Goal: Task Accomplishment & Management: Complete application form

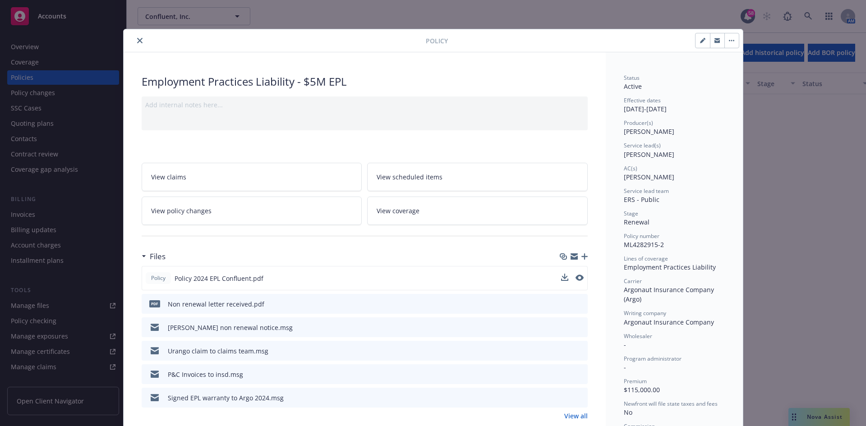
scroll to position [812, 0]
click at [140, 43] on button "close" at bounding box center [139, 40] width 11 height 11
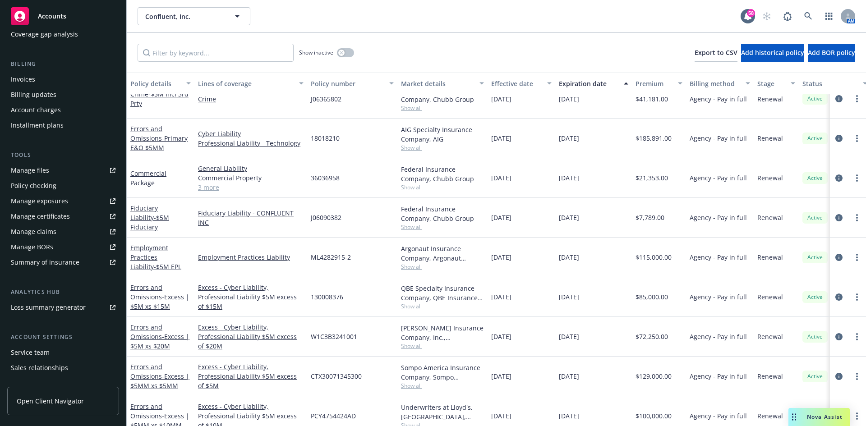
scroll to position [177, 0]
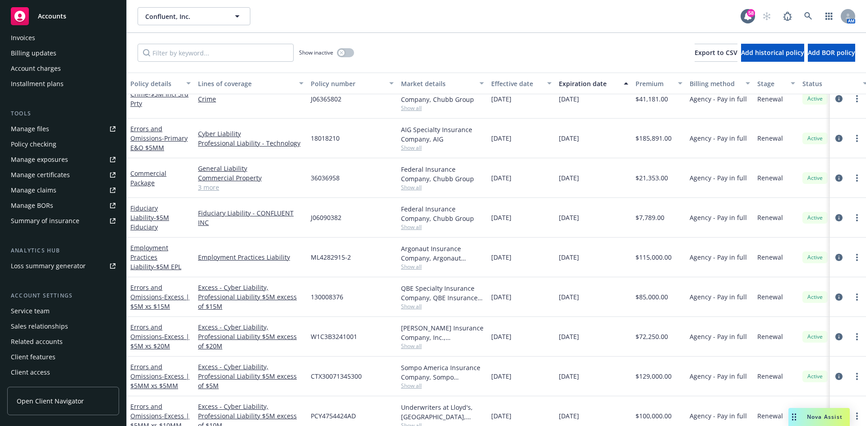
click at [38, 309] on div "Service team" at bounding box center [30, 311] width 39 height 14
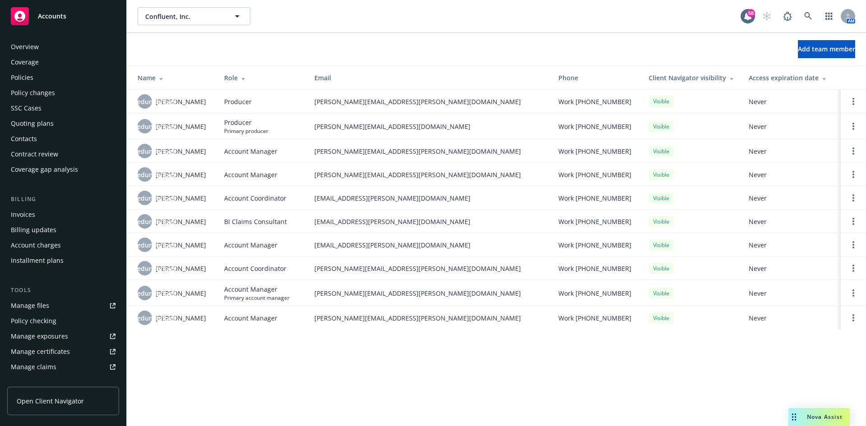
scroll to position [177, 0]
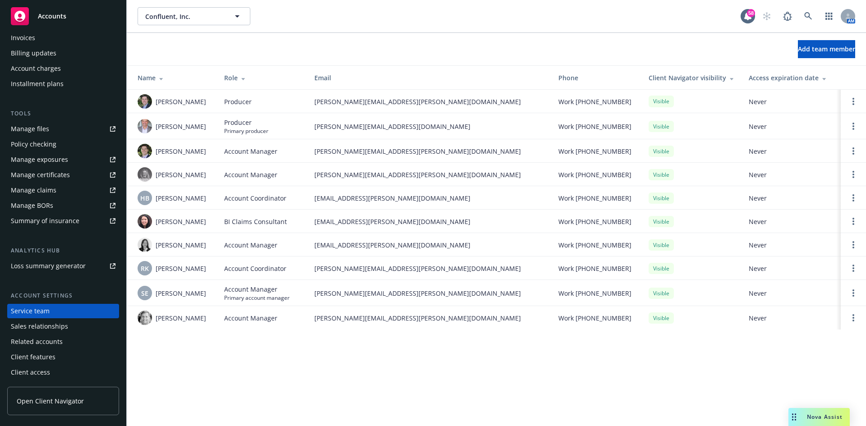
click at [43, 19] on span "Accounts" at bounding box center [52, 16] width 28 height 7
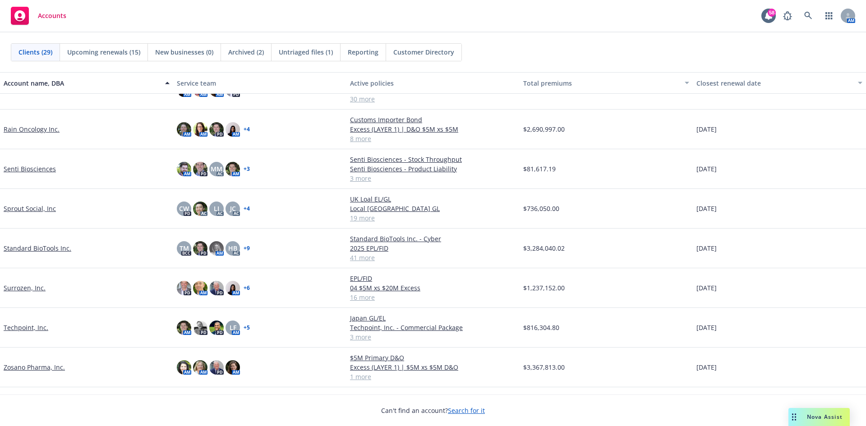
scroll to position [778, 0]
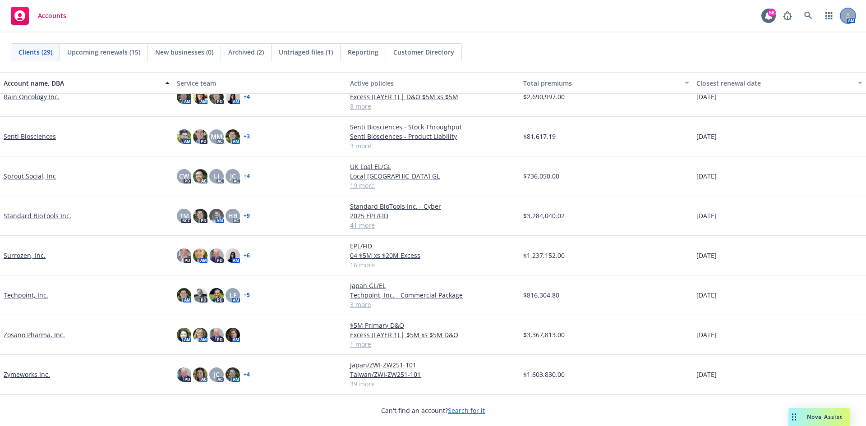
click at [846, 15] on icon at bounding box center [847, 15] width 5 height 5
click at [682, 34] on div "Clients (29) Upcoming renewals (15) New businesses (0) Archived (2) Untriaged f…" at bounding box center [433, 52] width 866 height 40
click at [806, 19] on icon at bounding box center [808, 16] width 8 height 8
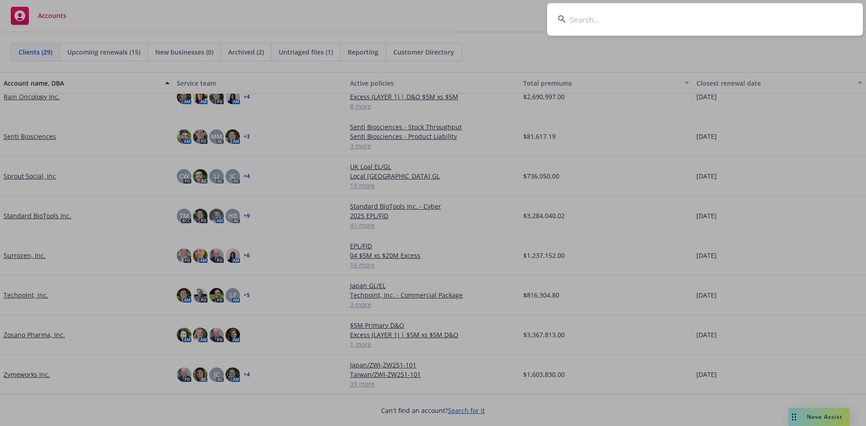
click at [741, 27] on input at bounding box center [705, 19] width 316 height 32
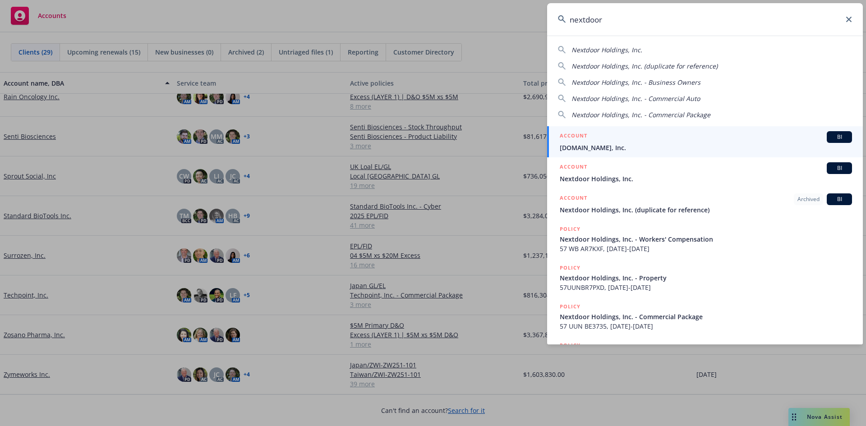
type input "nextdoor"
click at [605, 145] on span "Nextdoor.com, Inc." at bounding box center [706, 147] width 292 height 9
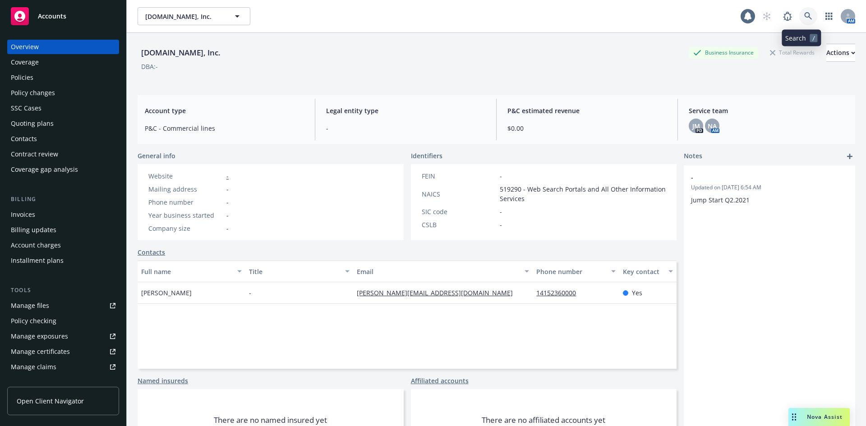
click at [806, 15] on link at bounding box center [808, 16] width 18 height 18
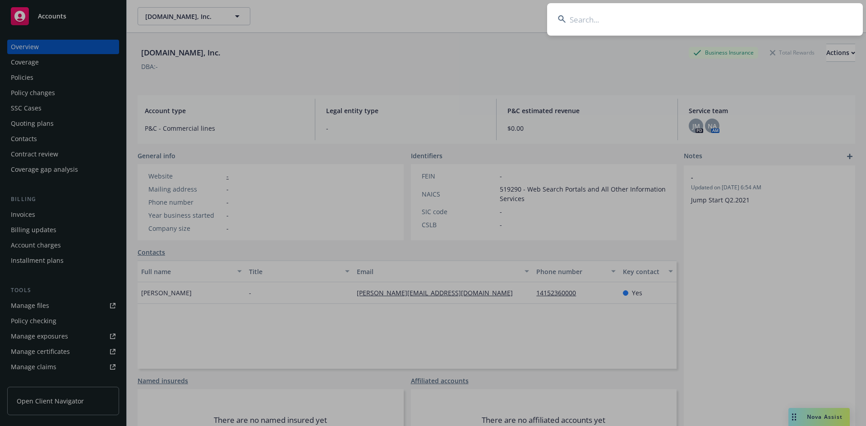
click at [670, 19] on input at bounding box center [705, 19] width 316 height 32
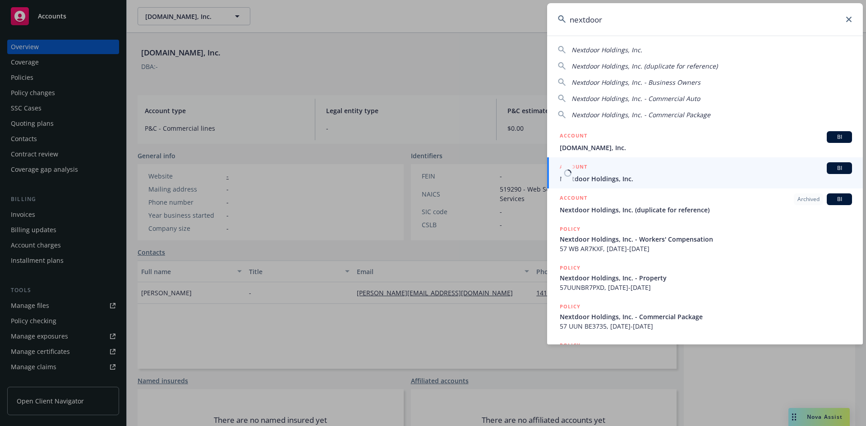
type input "nextdoor"
click at [620, 173] on div "ACCOUNT BI" at bounding box center [706, 168] width 292 height 12
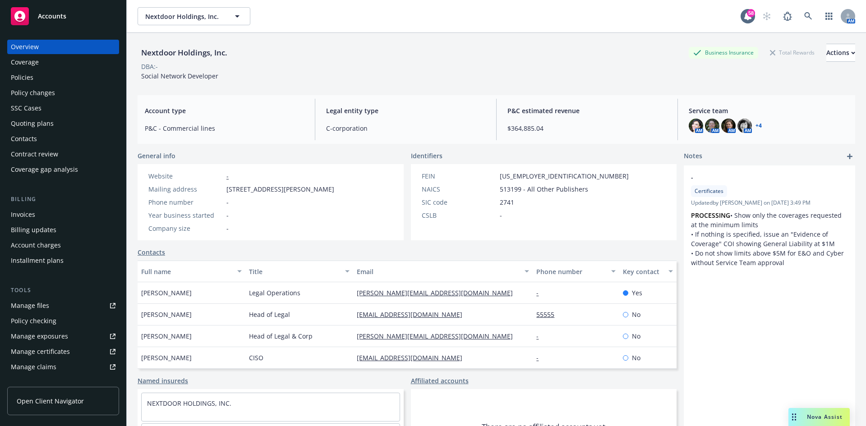
click at [28, 77] on div "Policies" at bounding box center [22, 77] width 23 height 14
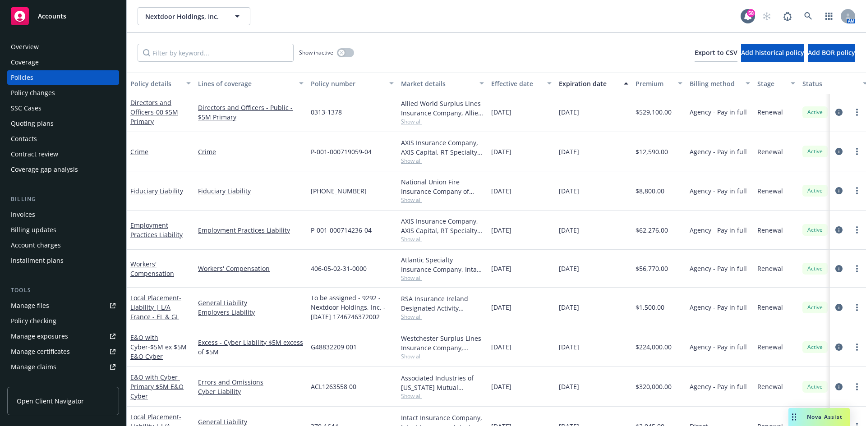
scroll to position [271, 0]
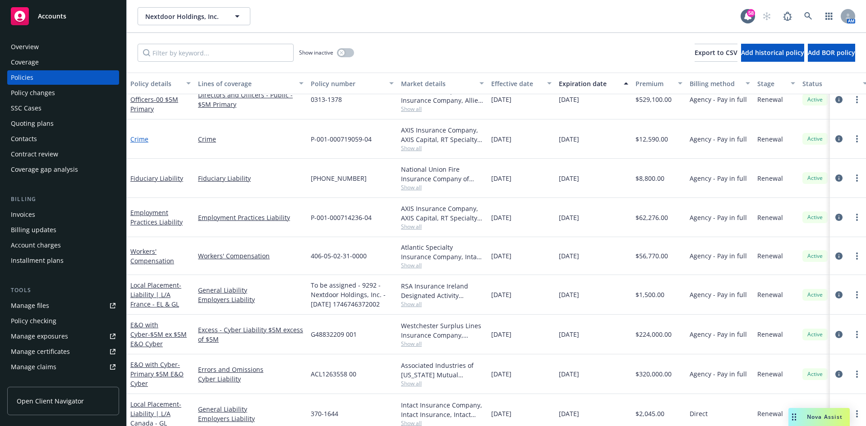
click at [139, 142] on link "Crime" at bounding box center [139, 139] width 18 height 9
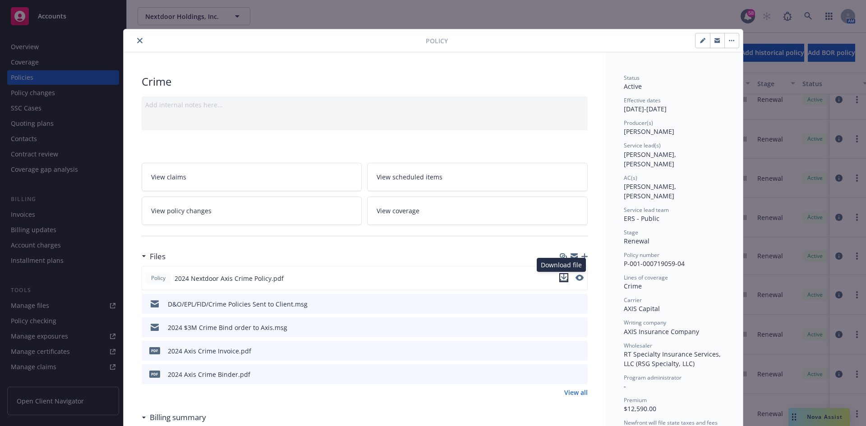
click at [561, 277] on icon "download file" at bounding box center [564, 276] width 6 height 5
click at [139, 41] on button "close" at bounding box center [139, 40] width 11 height 11
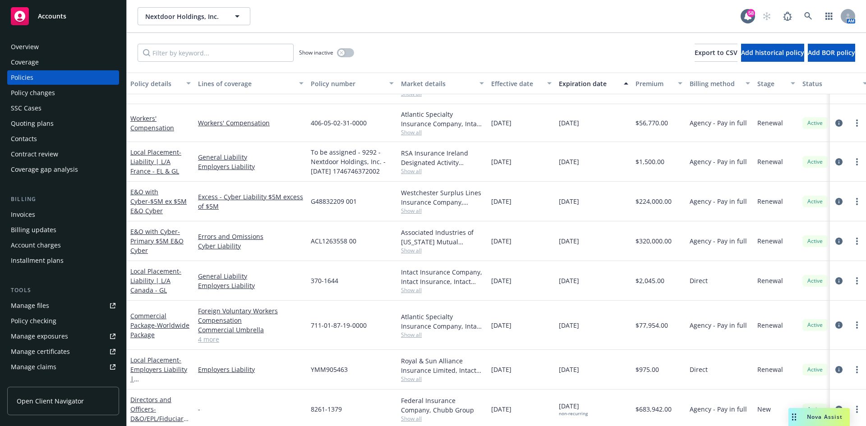
scroll to position [220, 0]
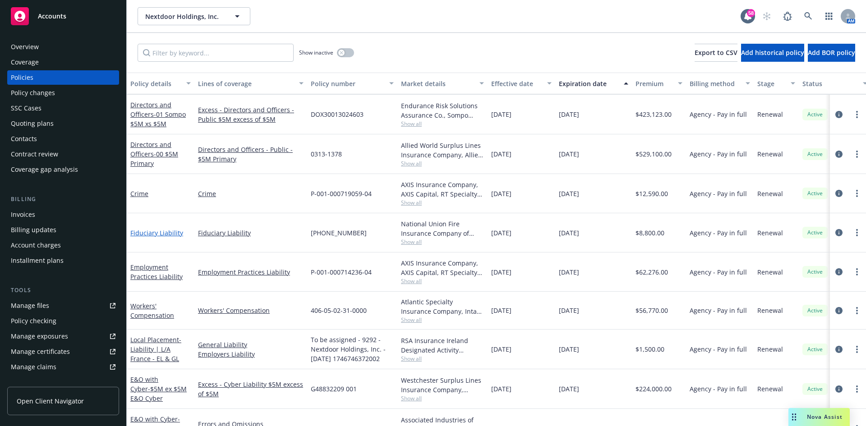
click at [165, 232] on link "Fiduciary Liability" at bounding box center [156, 233] width 53 height 9
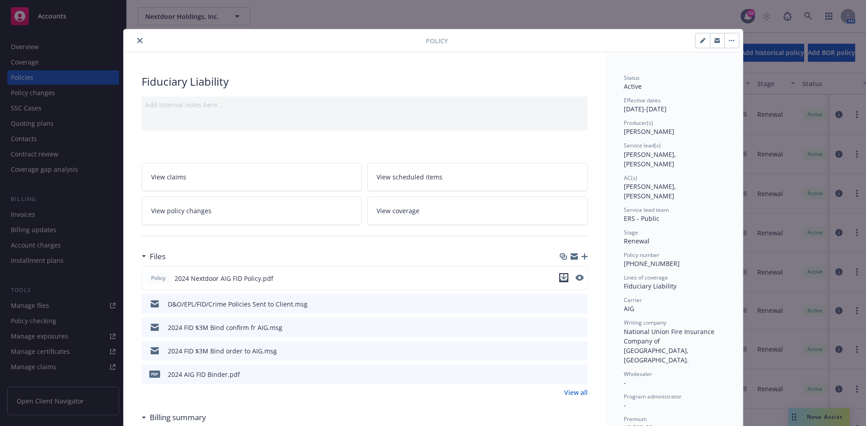
click at [561, 277] on icon "download file" at bounding box center [564, 276] width 6 height 5
click at [560, 279] on icon "download file" at bounding box center [563, 277] width 7 height 7
click at [139, 40] on button "close" at bounding box center [139, 40] width 11 height 11
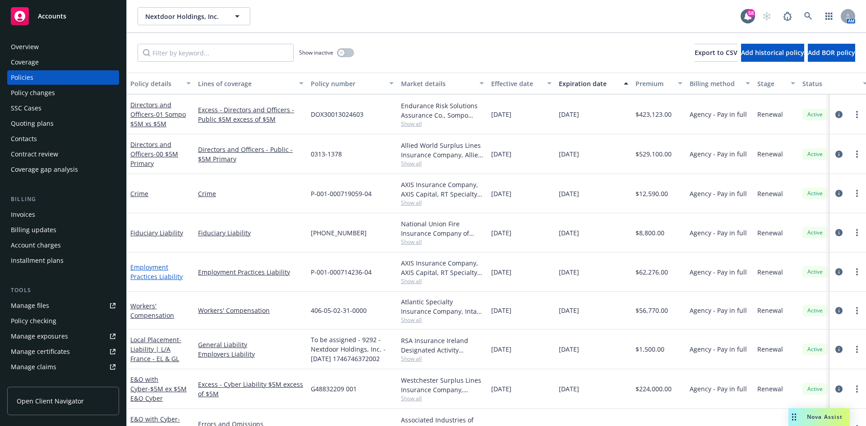
click at [157, 274] on link "Employment Practices Liability" at bounding box center [156, 272] width 52 height 18
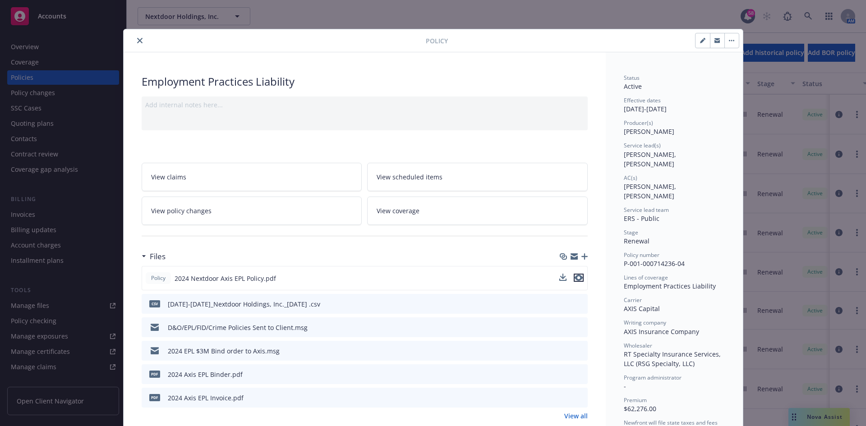
click at [578, 277] on icon "preview file" at bounding box center [579, 278] width 8 height 6
click at [134, 40] on button "close" at bounding box center [139, 40] width 11 height 11
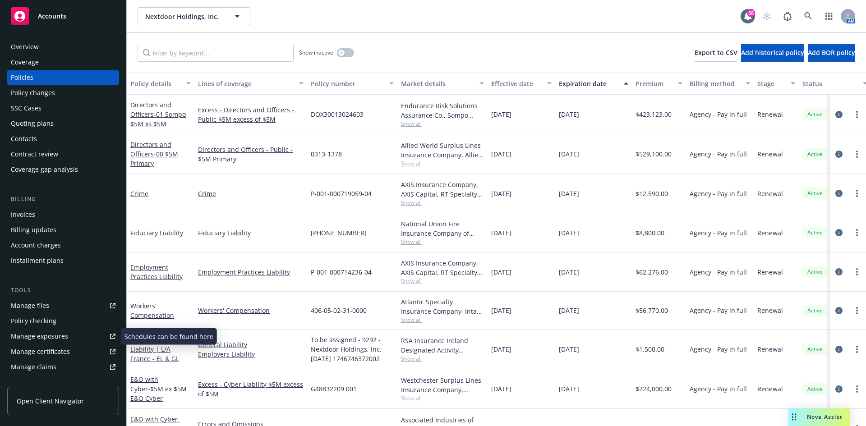
click at [36, 305] on div "Manage files" at bounding box center [30, 306] width 38 height 14
click at [151, 279] on link "Employment Practices Liability" at bounding box center [156, 272] width 52 height 18
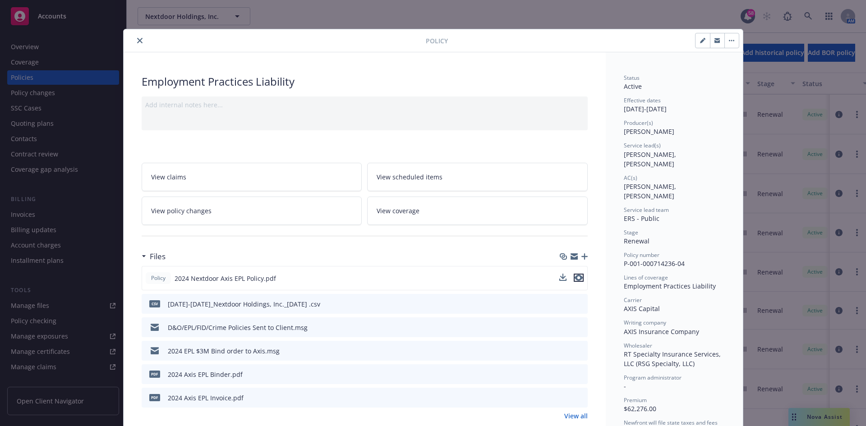
click at [576, 279] on icon "preview file" at bounding box center [579, 278] width 8 height 6
click at [137, 40] on icon "close" at bounding box center [139, 40] width 5 height 5
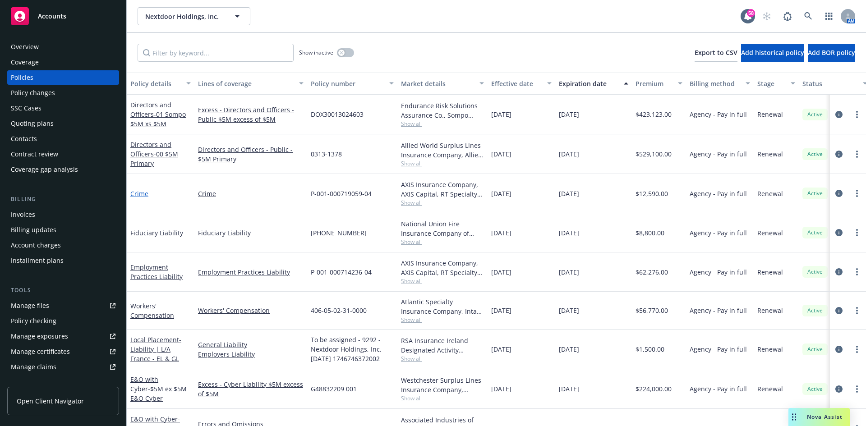
click at [145, 195] on link "Crime" at bounding box center [139, 193] width 18 height 9
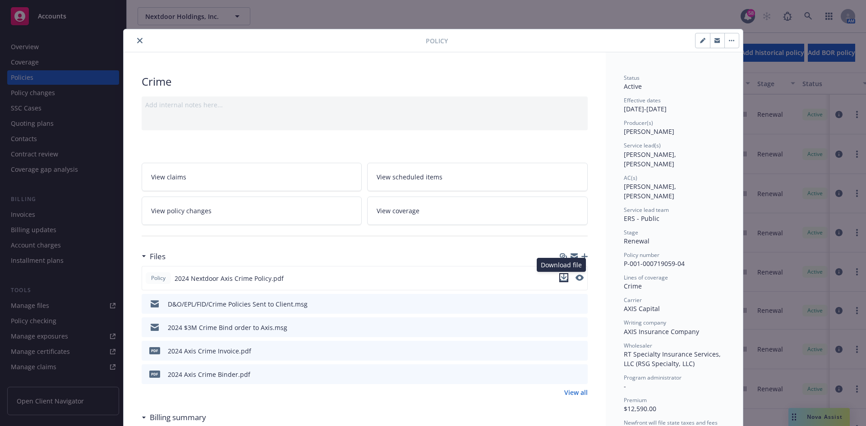
click at [563, 277] on icon "download file" at bounding box center [563, 277] width 7 height 7
click at [137, 40] on icon "close" at bounding box center [139, 40] width 5 height 5
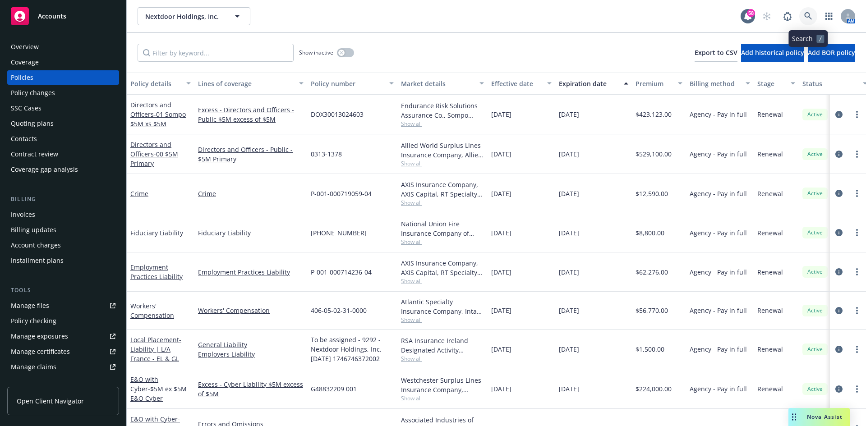
click at [809, 19] on icon at bounding box center [808, 16] width 8 height 8
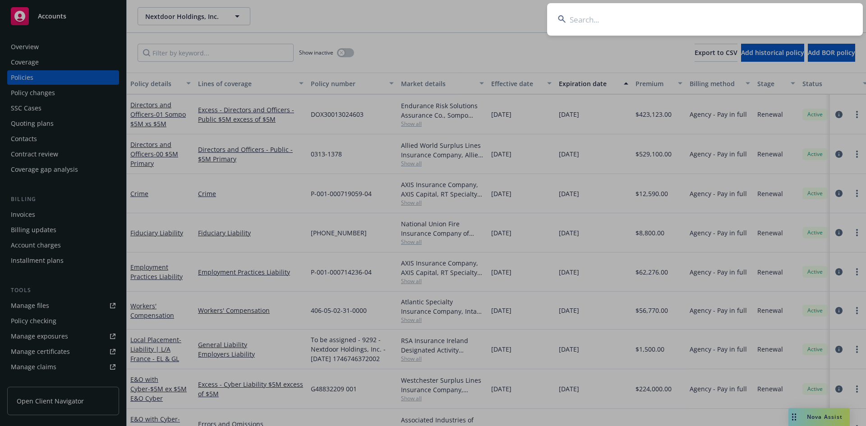
click at [723, 25] on input at bounding box center [705, 19] width 316 height 32
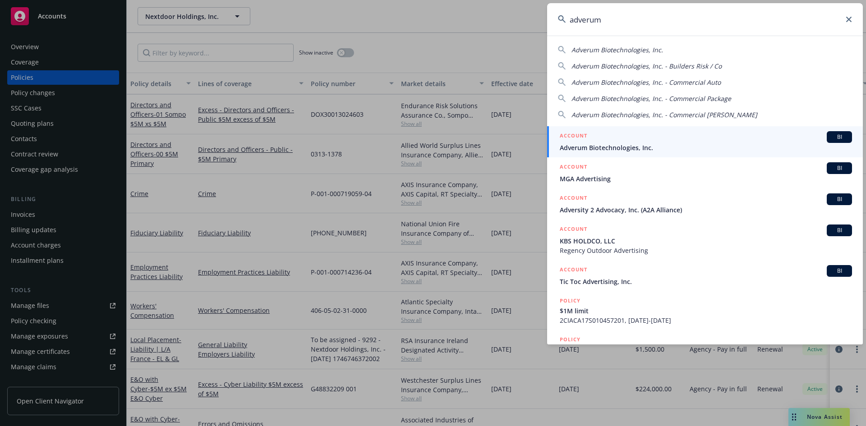
type input "adverum"
click at [606, 143] on span "Adverum Biotechnologies, Inc." at bounding box center [706, 147] width 292 height 9
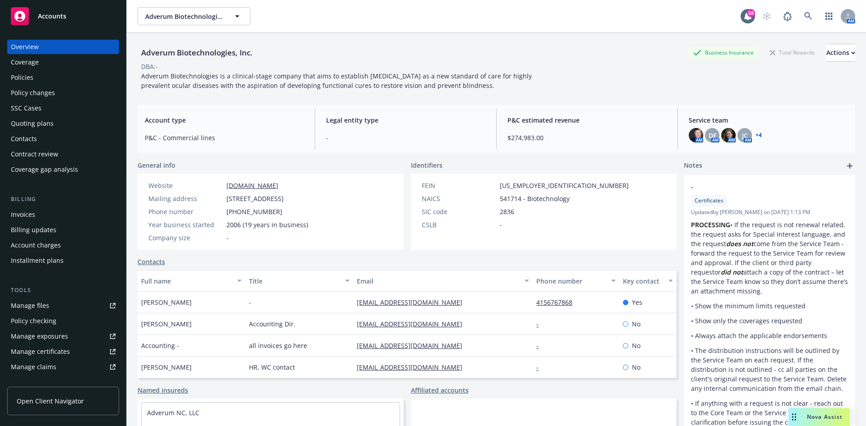
click at [37, 217] on div "Invoices" at bounding box center [63, 214] width 105 height 14
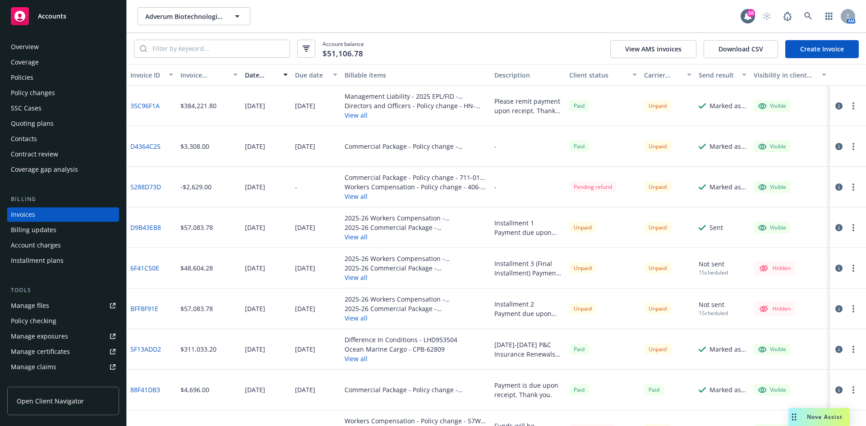
click at [355, 115] on button "View all" at bounding box center [416, 115] width 143 height 9
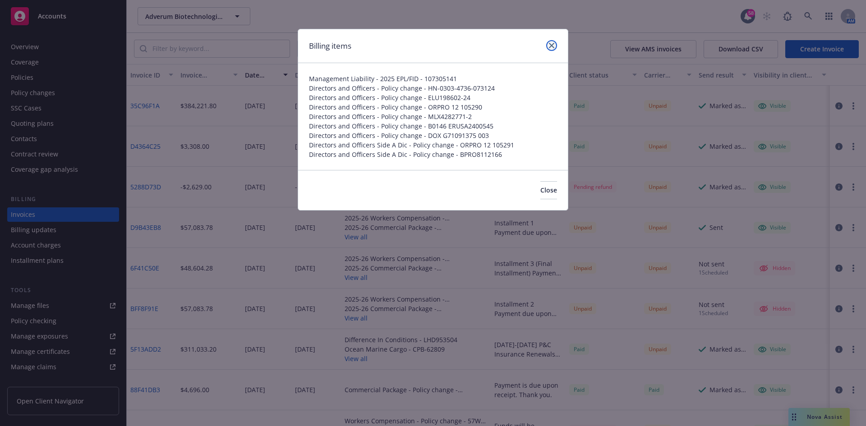
click at [555, 47] on link "close" at bounding box center [551, 45] width 11 height 11
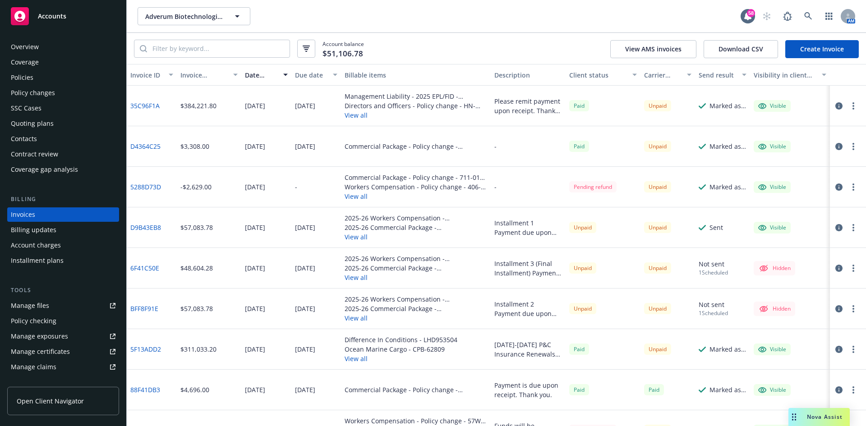
click at [151, 106] on link "35C96F1A" at bounding box center [144, 105] width 29 height 9
click at [835, 106] on icon "button" at bounding box center [838, 105] width 7 height 7
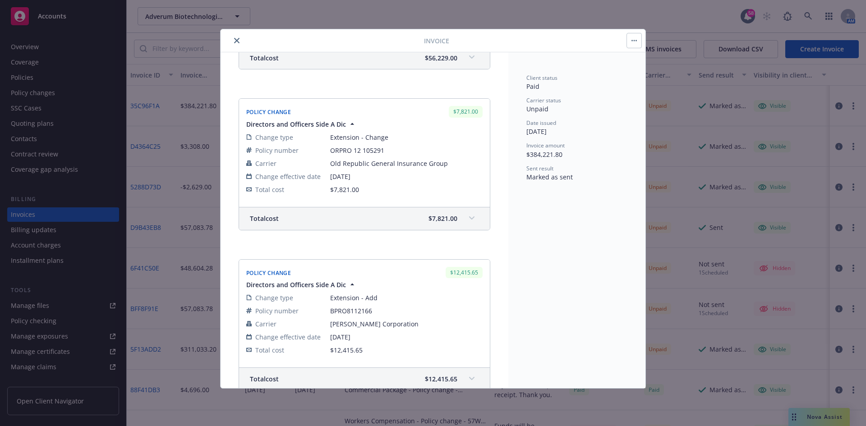
scroll to position [1218, 0]
click at [468, 218] on span at bounding box center [472, 216] width 14 height 14
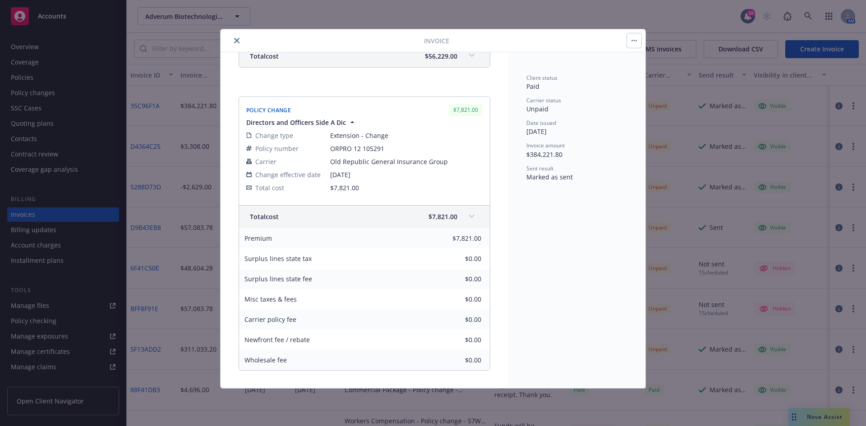
click at [468, 218] on span at bounding box center [472, 216] width 14 height 14
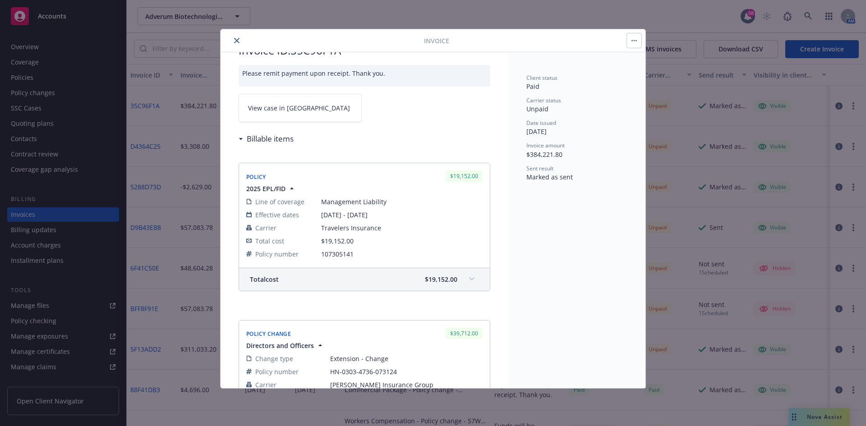
scroll to position [0, 0]
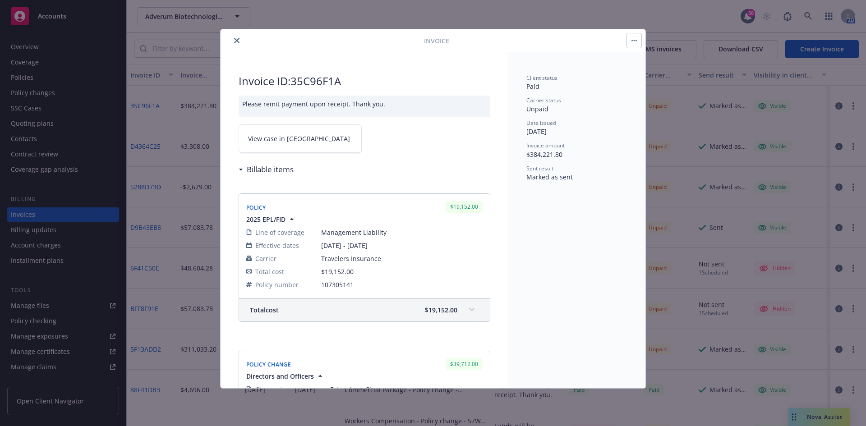
click at [277, 138] on span "View case in SSC" at bounding box center [299, 138] width 102 height 9
click at [237, 41] on icon "close" at bounding box center [236, 40] width 5 height 5
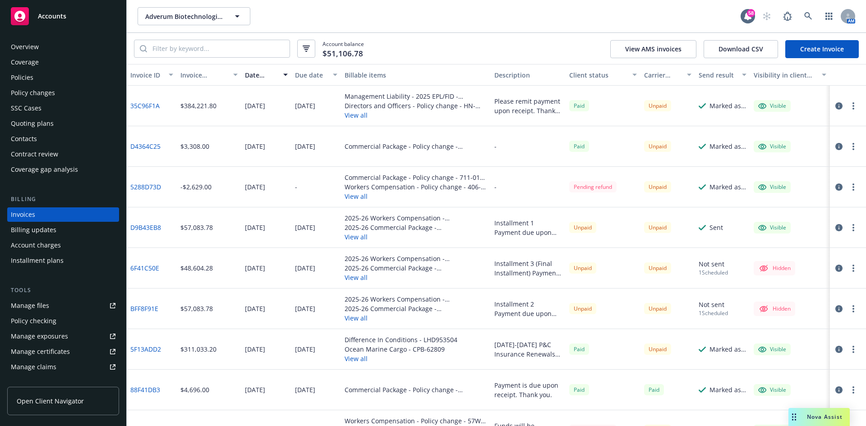
click at [717, 106] on div "Marked as sent" at bounding box center [728, 105] width 37 height 9
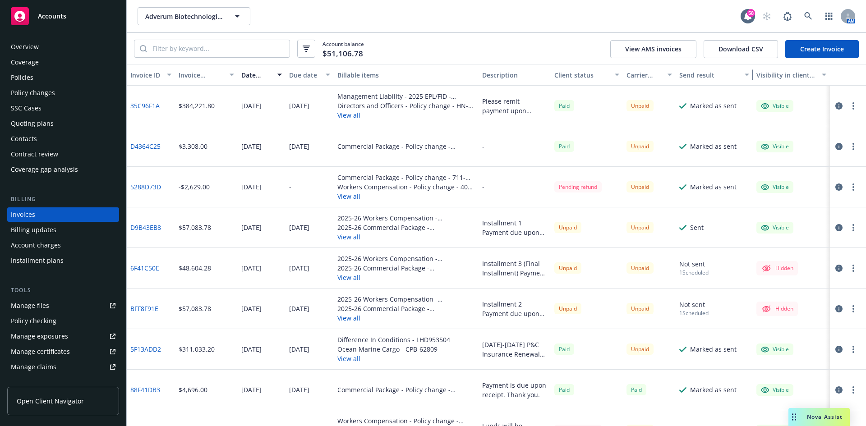
drag, startPoint x: 742, startPoint y: 76, endPoint x: 765, endPoint y: 74, distance: 22.7
click at [765, 74] on div "Invoice ID Invoice amount Date issued Due date Billable items Description Clien…" at bounding box center [496, 75] width 739 height 22
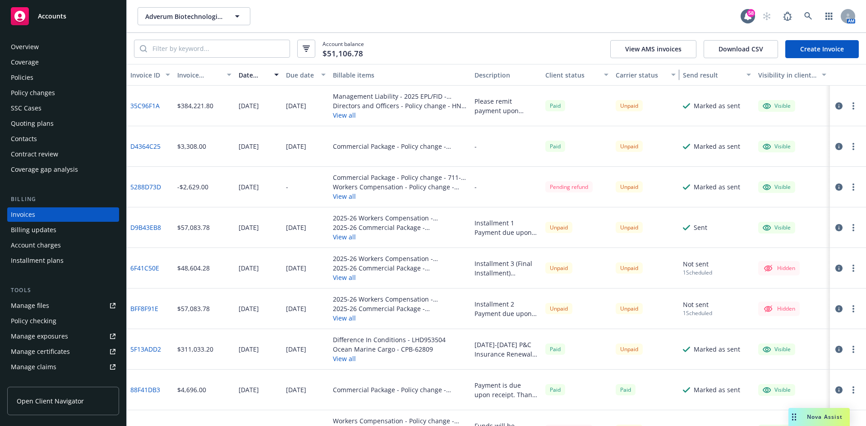
drag, startPoint x: 669, startPoint y: 74, endPoint x: 684, endPoint y: 75, distance: 14.5
click at [684, 75] on div "Invoice ID Invoice amount Date issued Due date Billable items Description Clien…" at bounding box center [496, 75] width 739 height 22
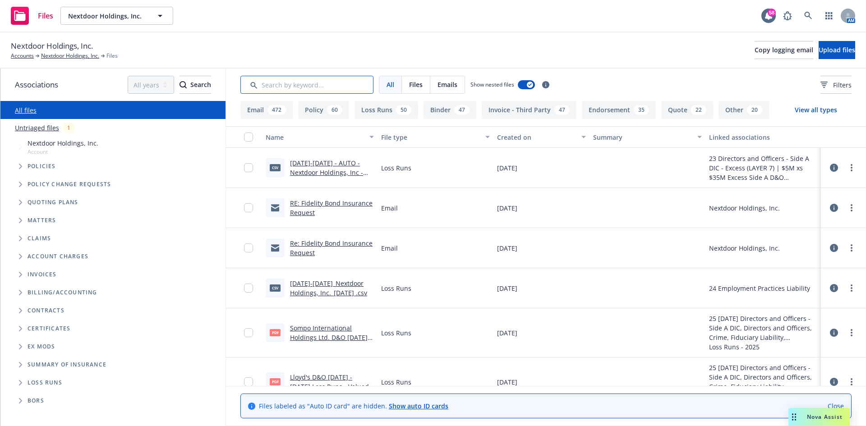
click at [305, 89] on input "Search by keyword..." at bounding box center [306, 85] width 133 height 18
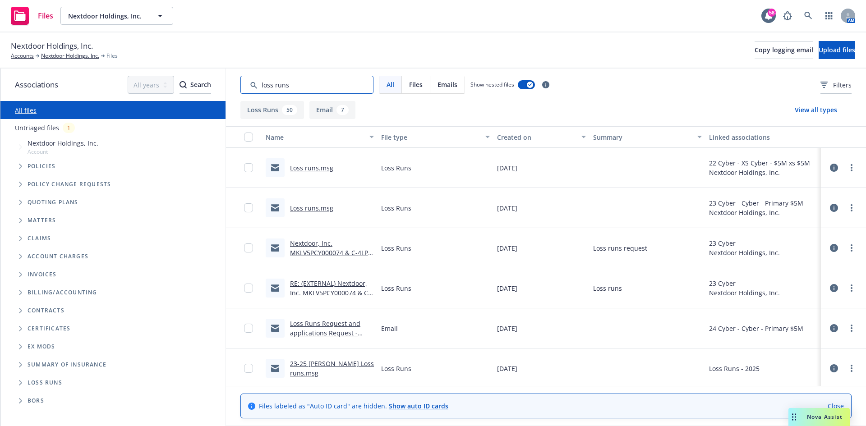
type input "loss runs"
click at [519, 139] on div "Created on" at bounding box center [536, 137] width 79 height 9
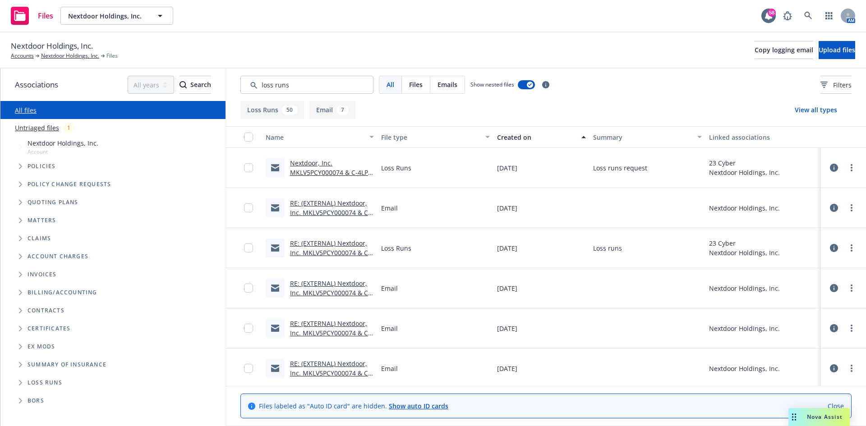
click at [519, 139] on div "Created on" at bounding box center [536, 137] width 79 height 9
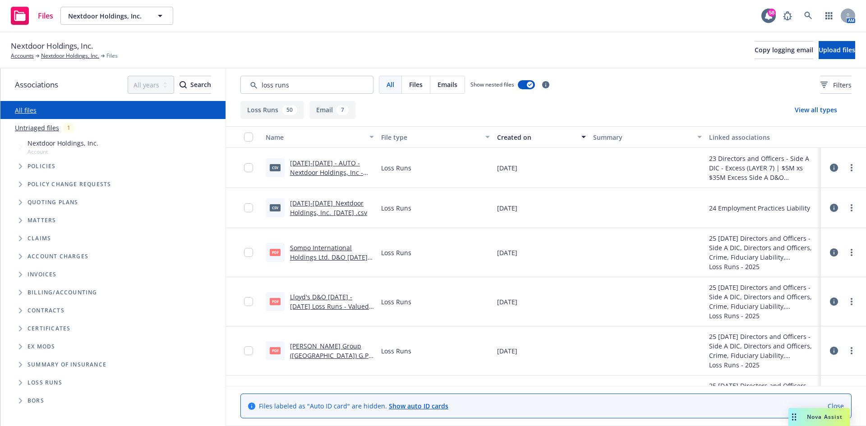
click at [316, 212] on link "2021-2025_Nextdoor Holdings, Inc._8-21-2025 .csv" at bounding box center [328, 208] width 77 height 18
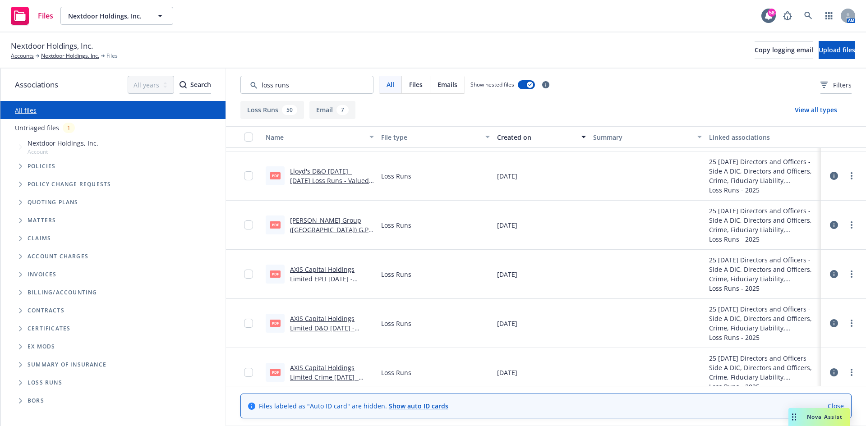
scroll to position [135, 0]
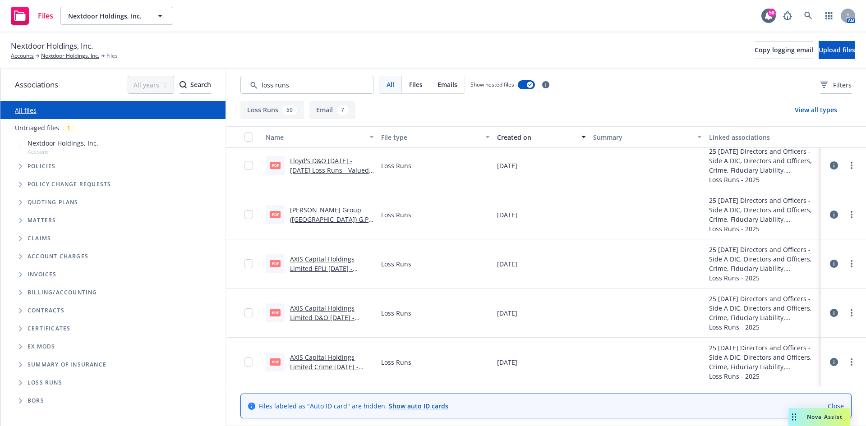
click at [254, 265] on div at bounding box center [251, 264] width 14 height 38
click at [249, 265] on input "checkbox" at bounding box center [248, 263] width 9 height 9
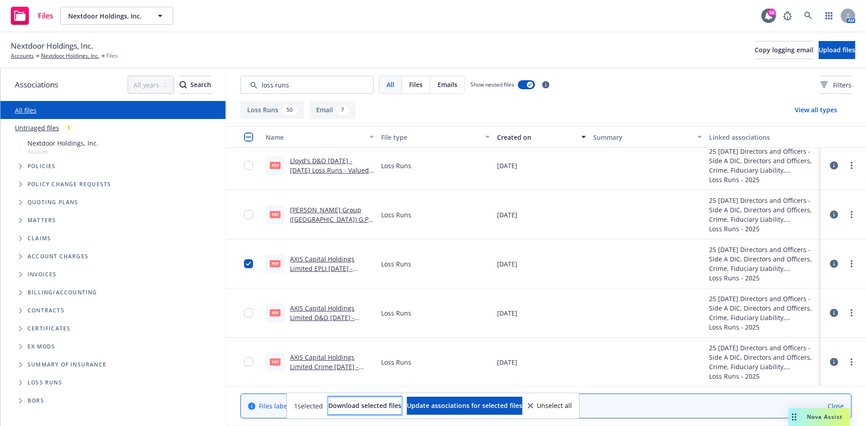
click at [377, 405] on span "Download selected files" at bounding box center [364, 405] width 73 height 9
drag, startPoint x: 249, startPoint y: 362, endPoint x: 263, endPoint y: 365, distance: 14.4
click at [249, 362] on input "checkbox" at bounding box center [248, 362] width 9 height 9
click at [355, 411] on button "Download selected files" at bounding box center [364, 406] width 73 height 18
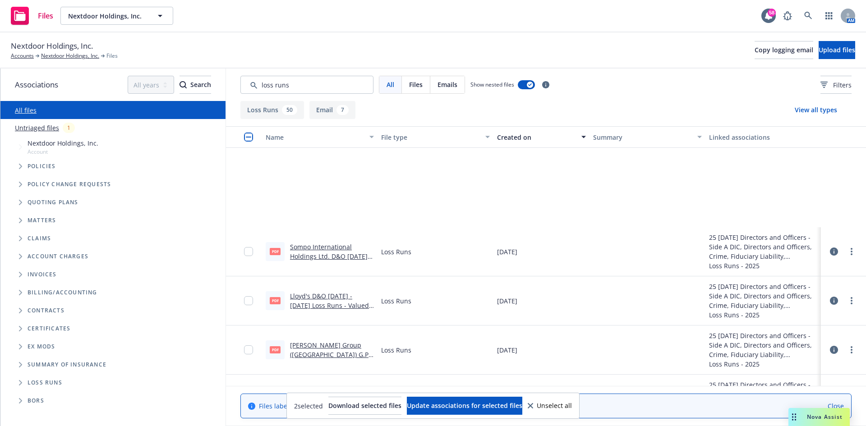
scroll to position [135, 0]
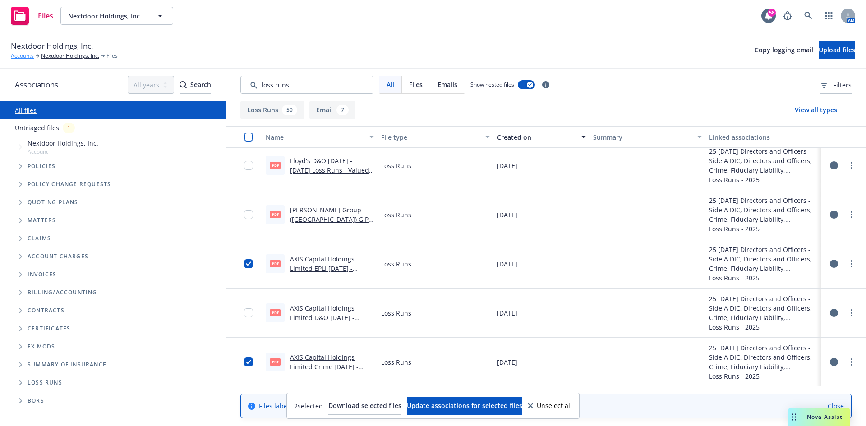
click at [29, 55] on link "Accounts" at bounding box center [22, 56] width 23 height 8
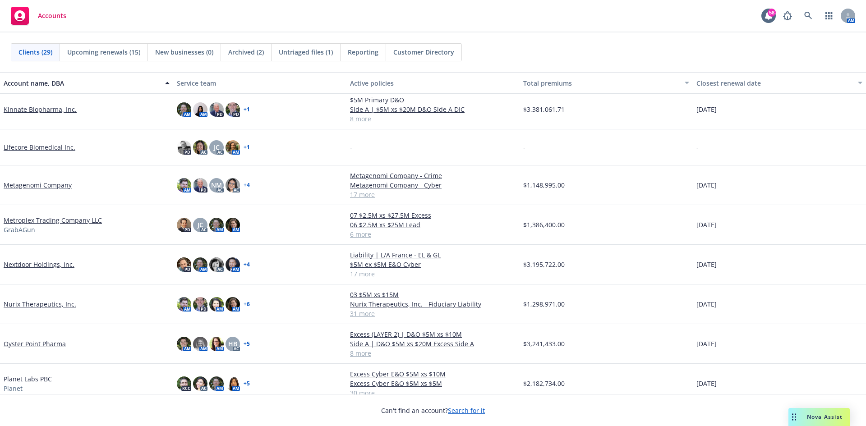
scroll to position [451, 0]
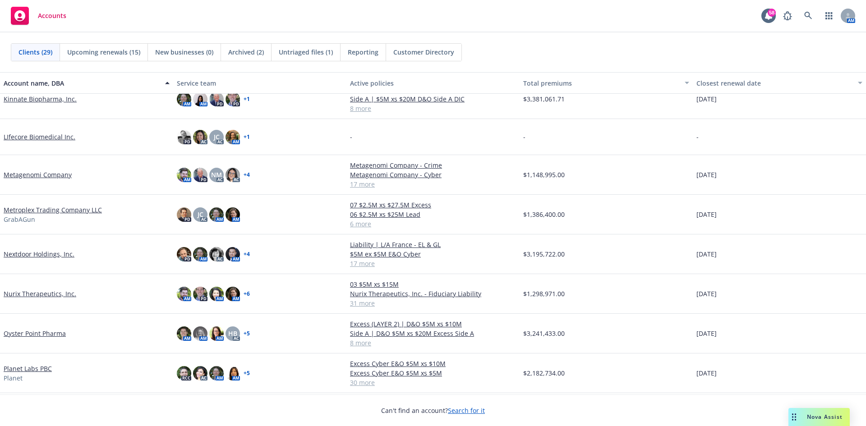
click at [35, 256] on link "Nextdoor Holdings, Inc." at bounding box center [39, 253] width 71 height 9
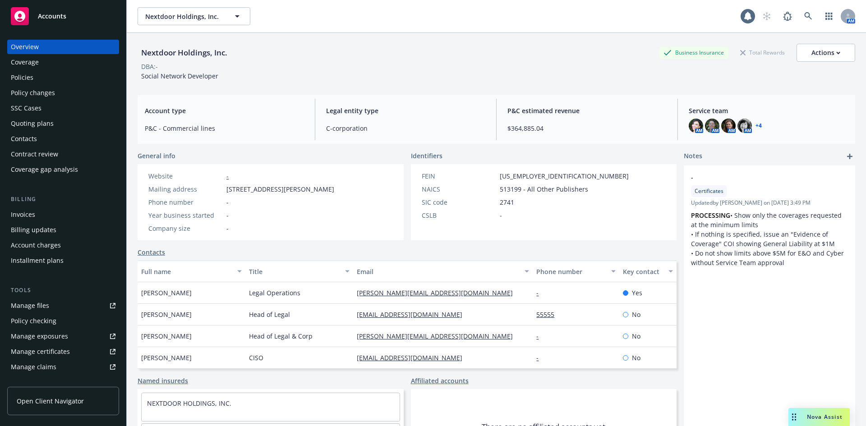
click at [25, 76] on div "Policies" at bounding box center [22, 77] width 23 height 14
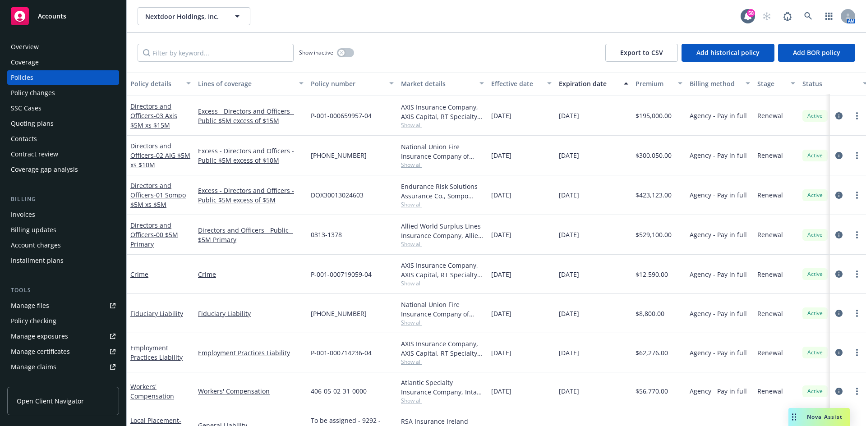
scroll to position [180, 0]
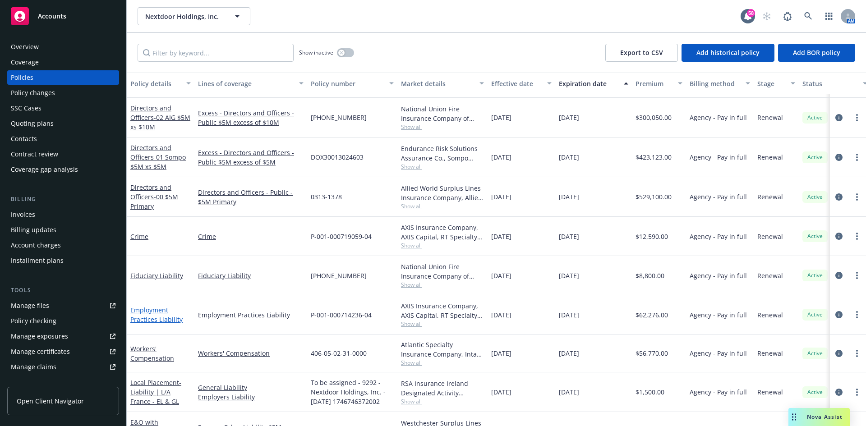
click at [155, 317] on link "Employment Practices Liability" at bounding box center [156, 315] width 52 height 18
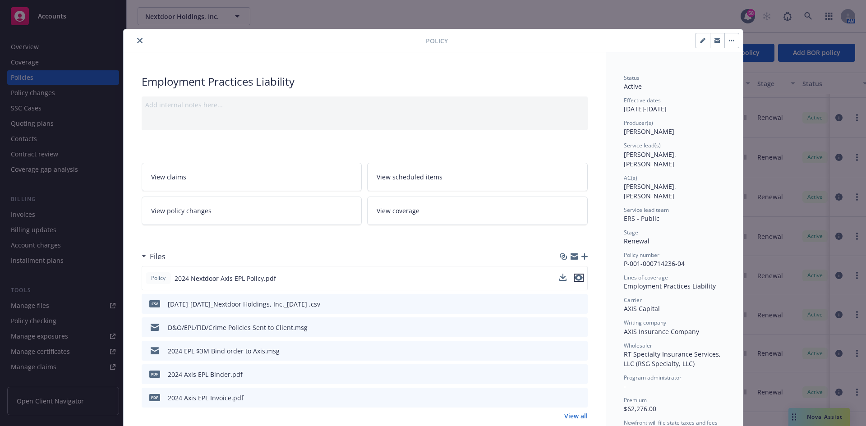
click at [577, 277] on icon "preview file" at bounding box center [579, 278] width 8 height 6
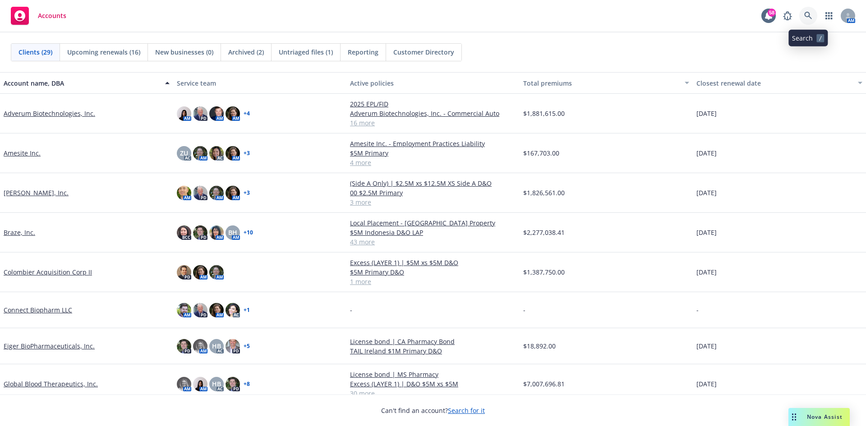
click at [808, 15] on icon at bounding box center [808, 16] width 8 height 8
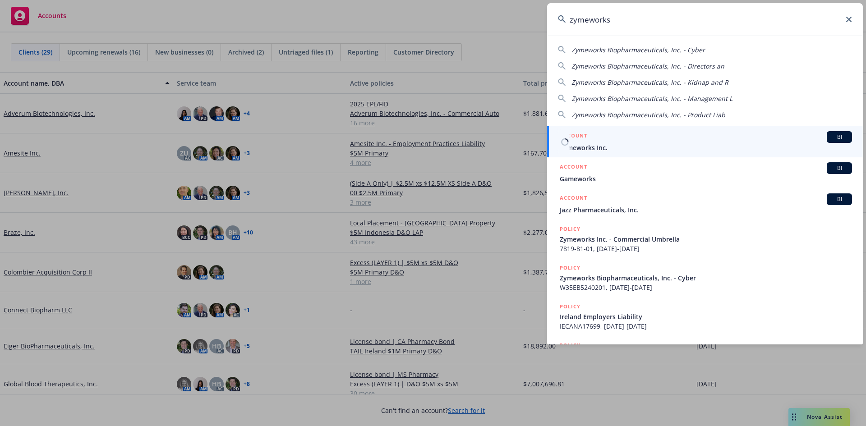
type input "zymeworks"
click at [649, 148] on span "Zymeworks Inc." at bounding box center [706, 147] width 292 height 9
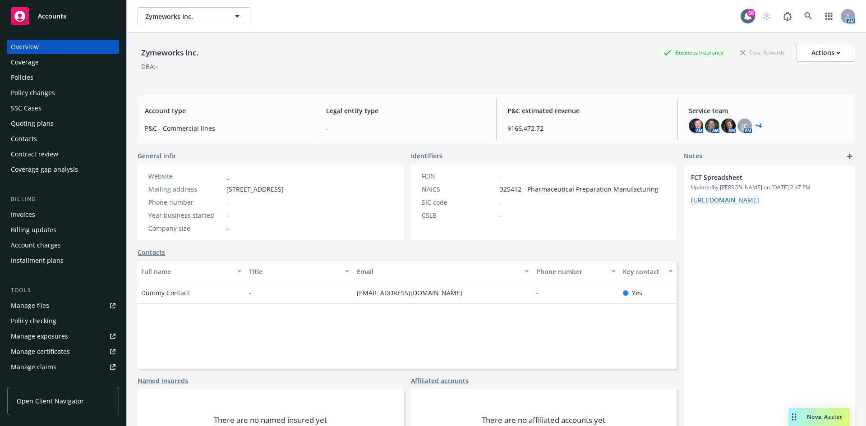
click at [28, 77] on div "Policies" at bounding box center [22, 77] width 23 height 14
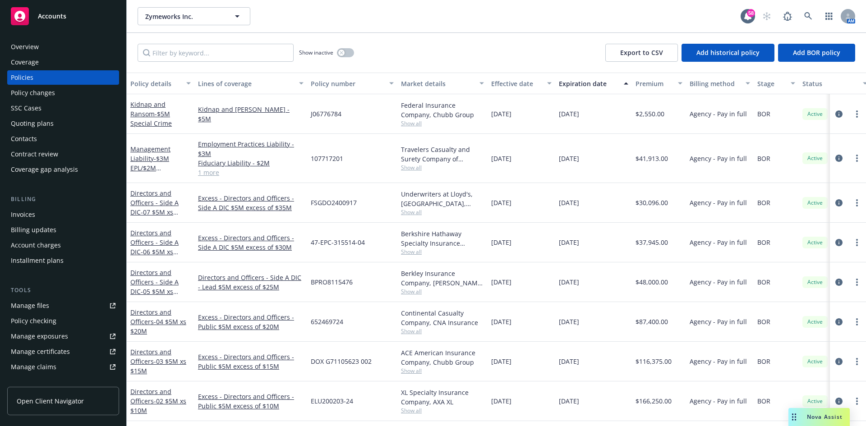
click at [28, 122] on div "Quoting plans" at bounding box center [32, 123] width 43 height 14
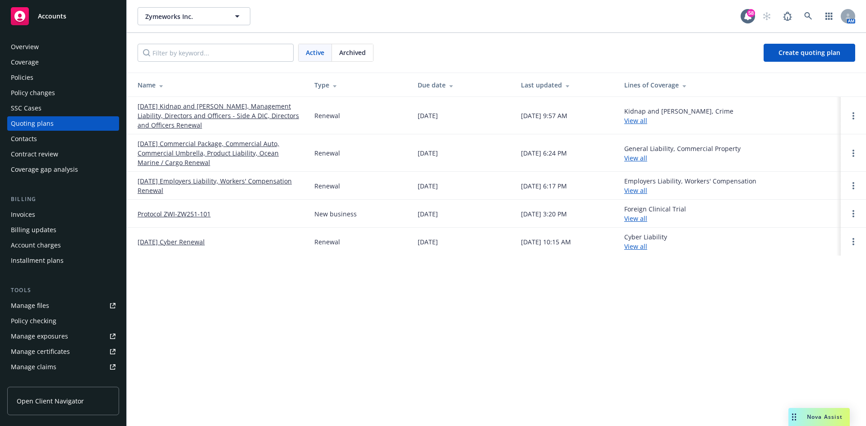
click at [213, 111] on link "10/13/25 Kidnap and Ransom, Management Liability, Directors and Officers - Side…" at bounding box center [219, 115] width 162 height 28
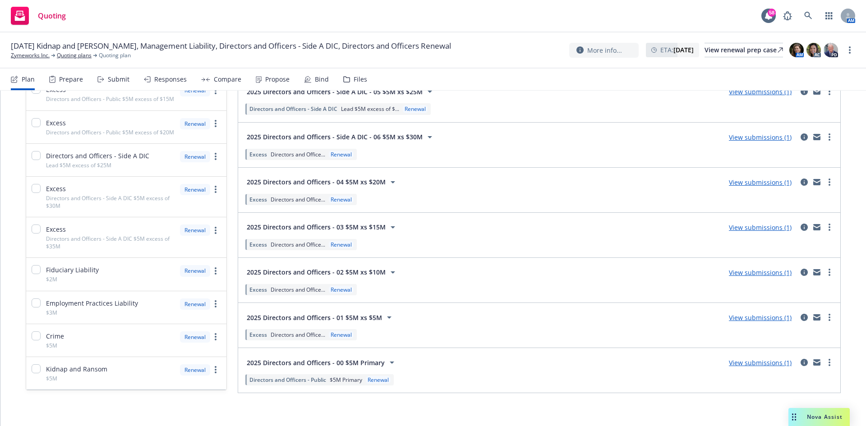
scroll to position [226, 0]
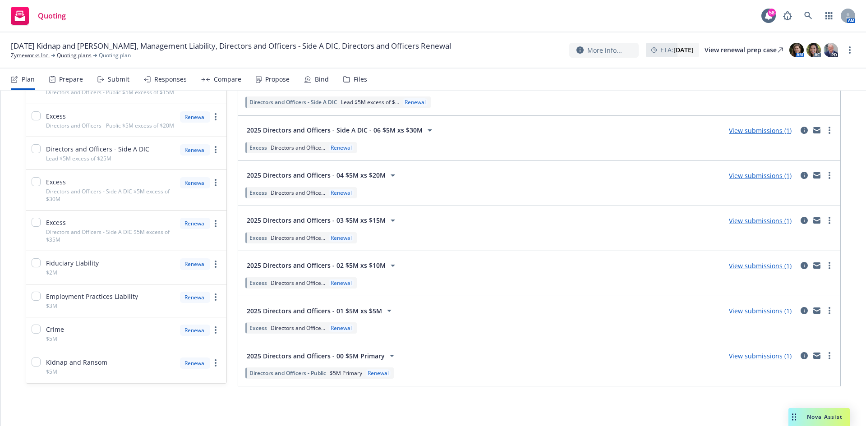
click at [771, 311] on link "View submissions (1)" at bounding box center [760, 311] width 63 height 9
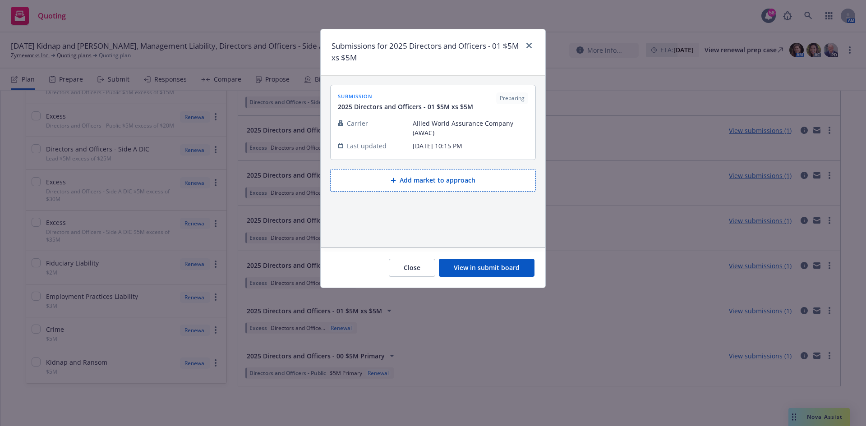
click at [483, 267] on button "View in submit board" at bounding box center [487, 268] width 96 height 18
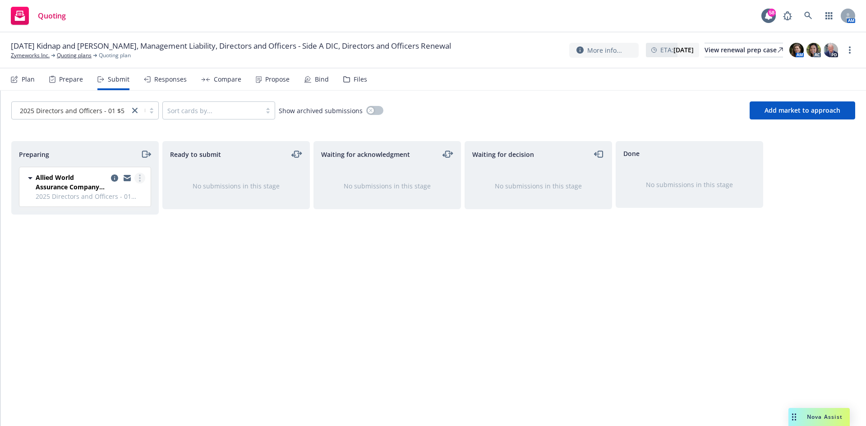
click at [141, 180] on link "more" at bounding box center [139, 178] width 11 height 11
click at [111, 250] on span "Add accepted decision" at bounding box center [100, 250] width 90 height 9
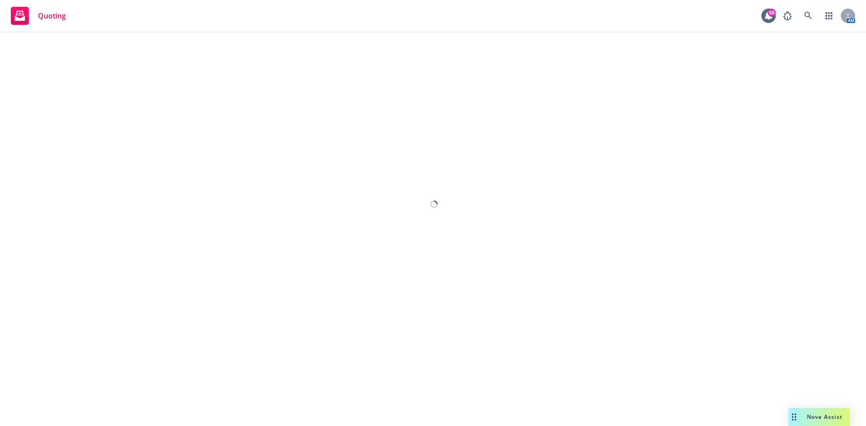
select select "12"
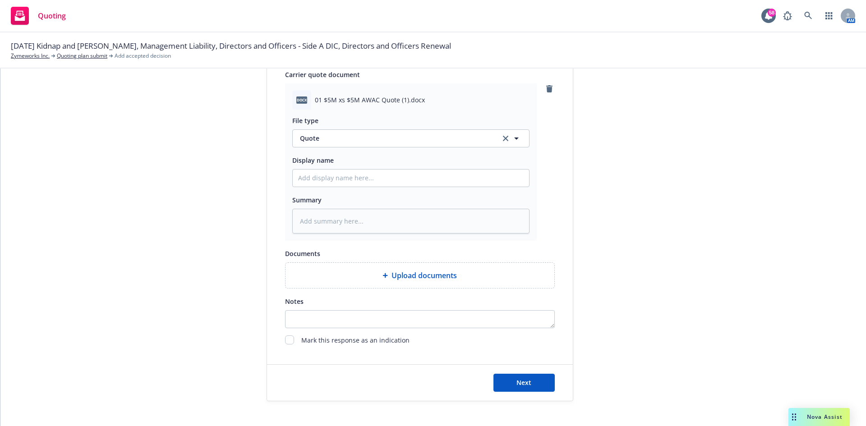
scroll to position [451, 0]
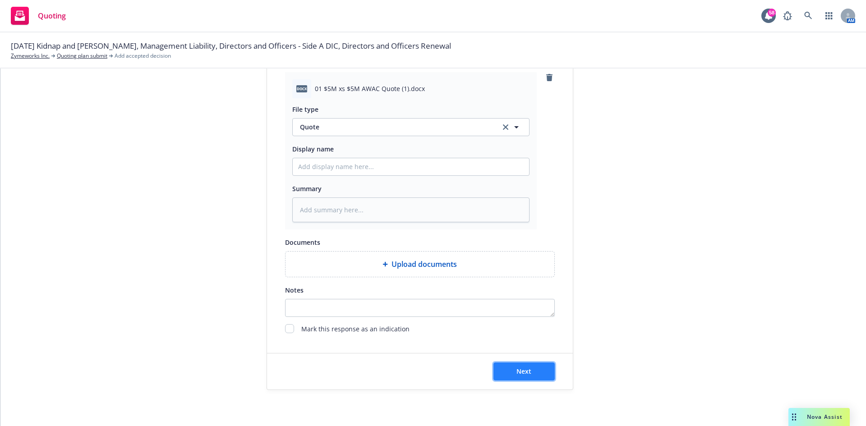
click at [519, 367] on span "Next" at bounding box center [523, 371] width 15 height 9
type textarea "x"
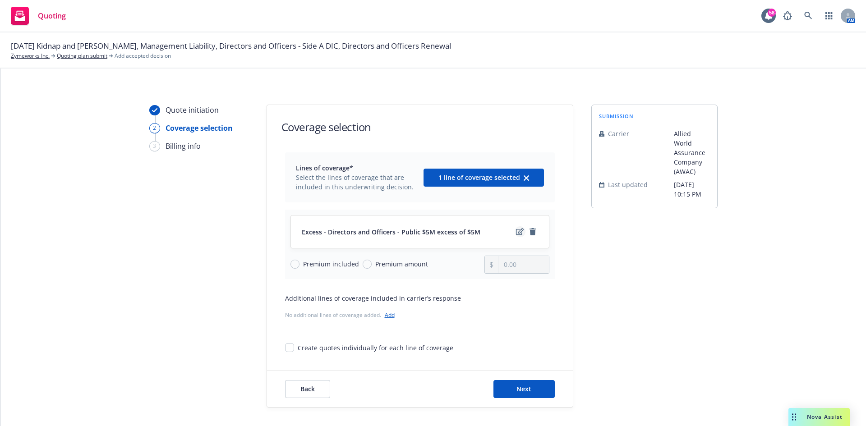
click at [517, 232] on icon "edit" at bounding box center [520, 231] width 8 height 7
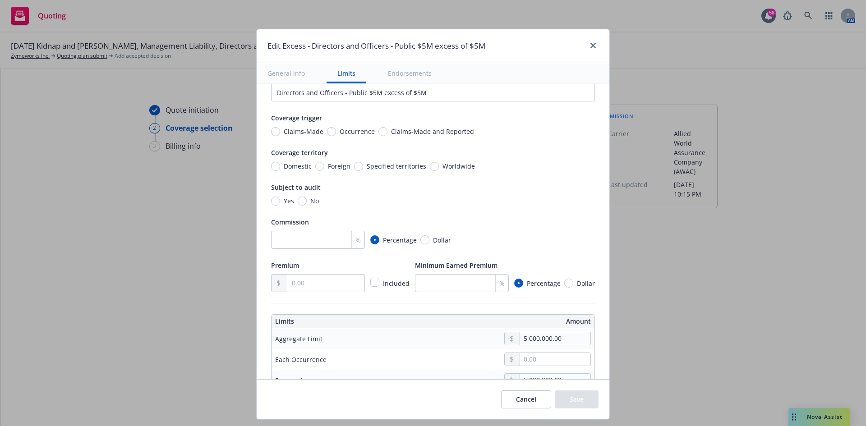
scroll to position [45, 0]
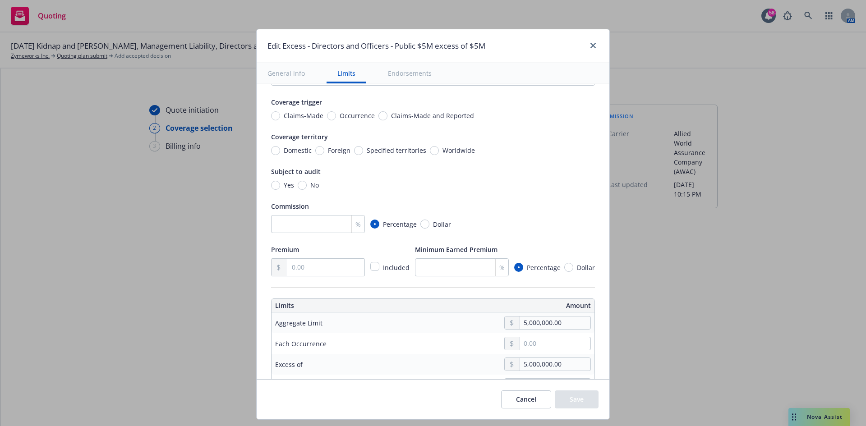
drag, startPoint x: 296, startPoint y: 235, endPoint x: 296, endPoint y: 227, distance: 8.6
click at [296, 234] on div "Display name Directors and Officers - Public $5M excess of $5M Coverage trigger…" at bounding box center [433, 164] width 324 height 223
click at [296, 227] on input "number" at bounding box center [318, 224] width 94 height 18
type input "15"
click at [293, 267] on input "text" at bounding box center [325, 267] width 78 height 17
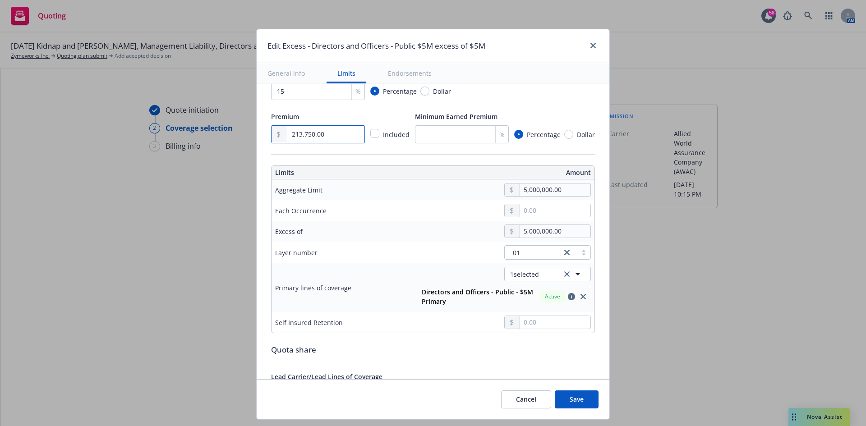
scroll to position [180, 0]
type input "213,750.00"
click at [581, 293] on icon "close" at bounding box center [583, 294] width 5 height 5
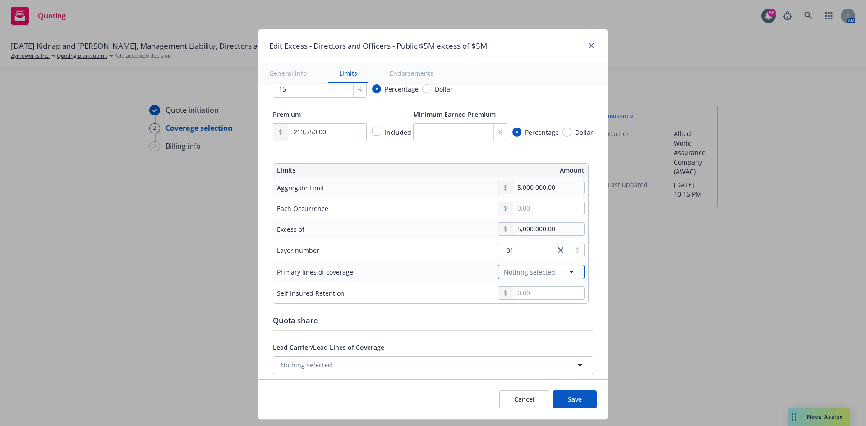
click at [567, 270] on icon "button" at bounding box center [571, 272] width 11 height 11
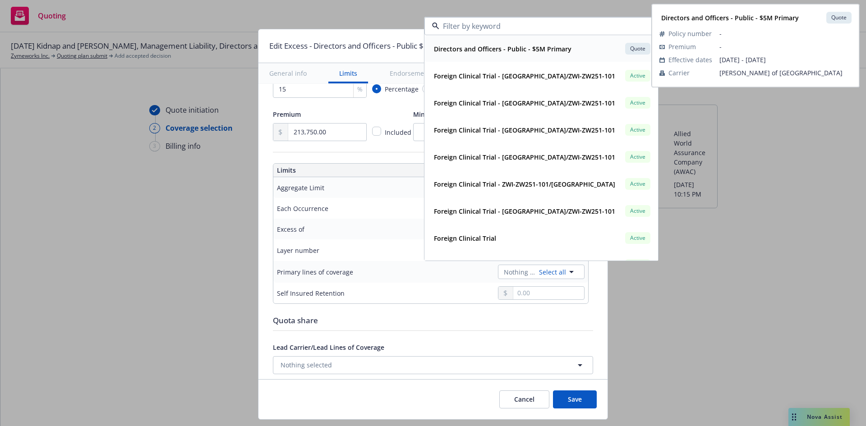
click at [555, 53] on strong "Directors and Officers - Public - $5M Primary" at bounding box center [503, 49] width 138 height 9
type input "Directors and Officers - Public $5M excess of $5M"
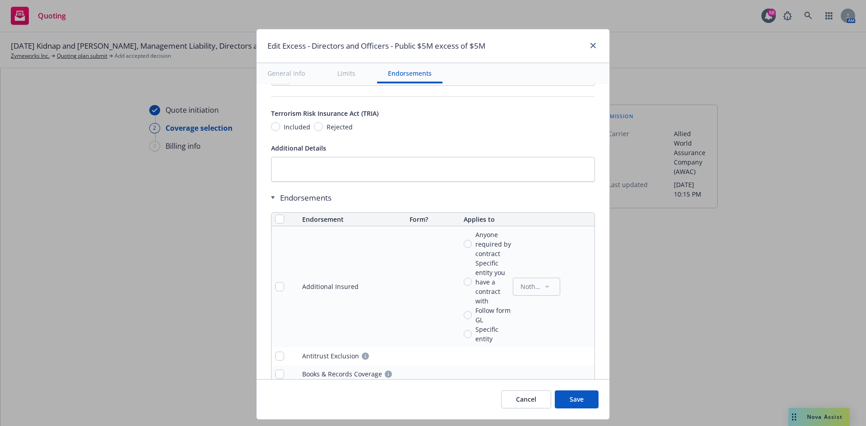
scroll to position [541, 0]
click at [275, 213] on input "checkbox" at bounding box center [279, 217] width 9 height 9
checkbox input "true"
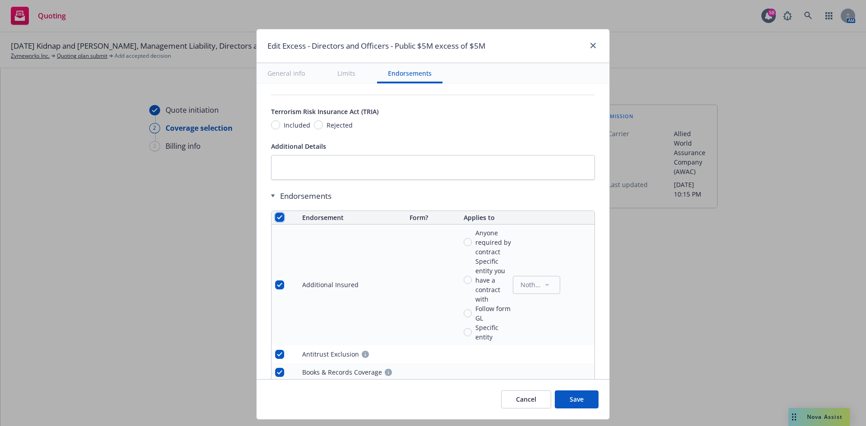
checkbox input "true"
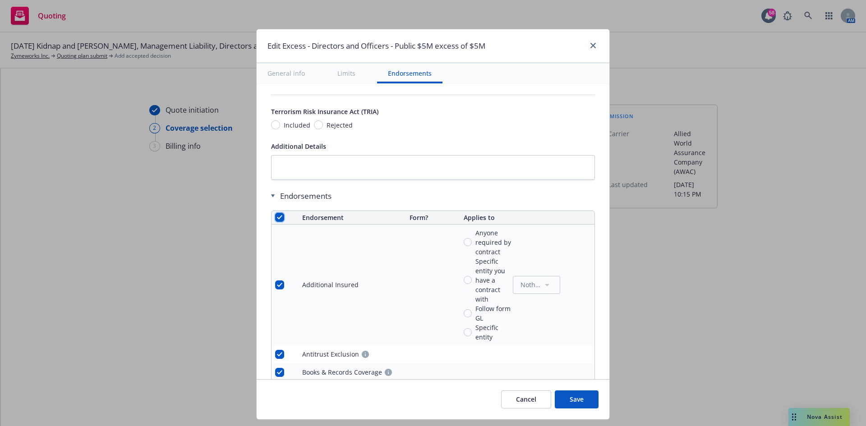
checkbox input "true"
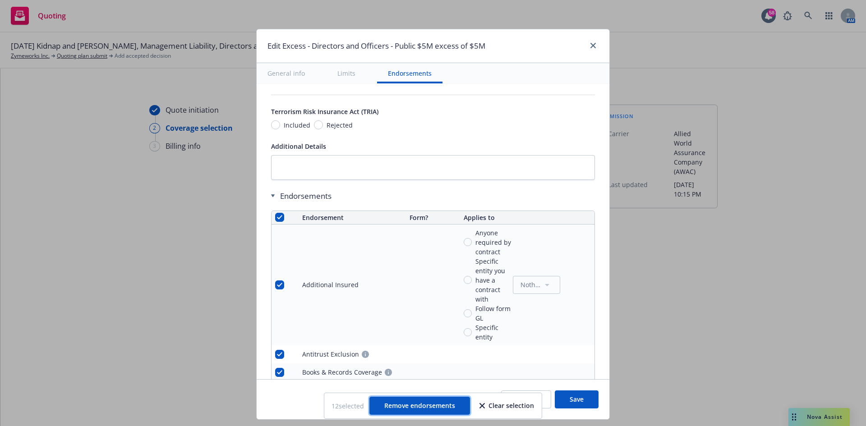
click at [398, 411] on button "Remove endorsements" at bounding box center [419, 406] width 101 height 18
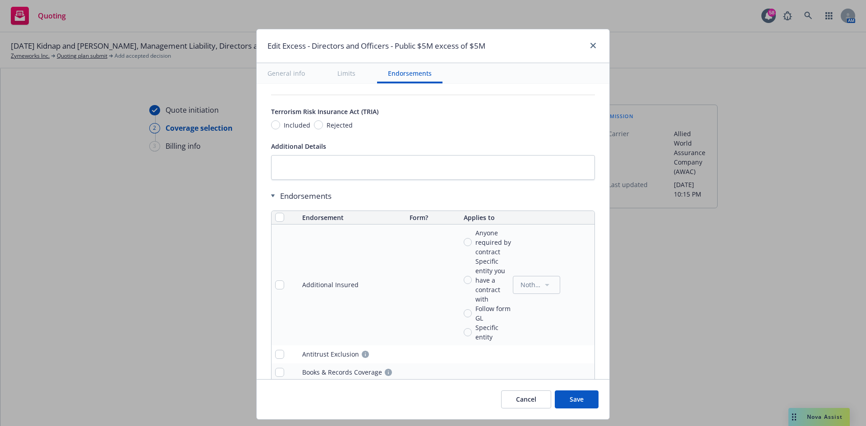
scroll to position [457, 0]
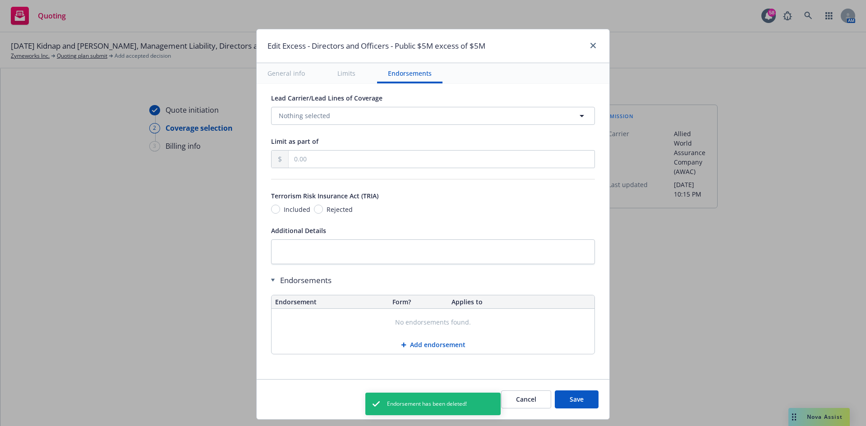
click at [578, 400] on button "Save" at bounding box center [577, 400] width 44 height 18
radio input "true"
type input "213,750.00"
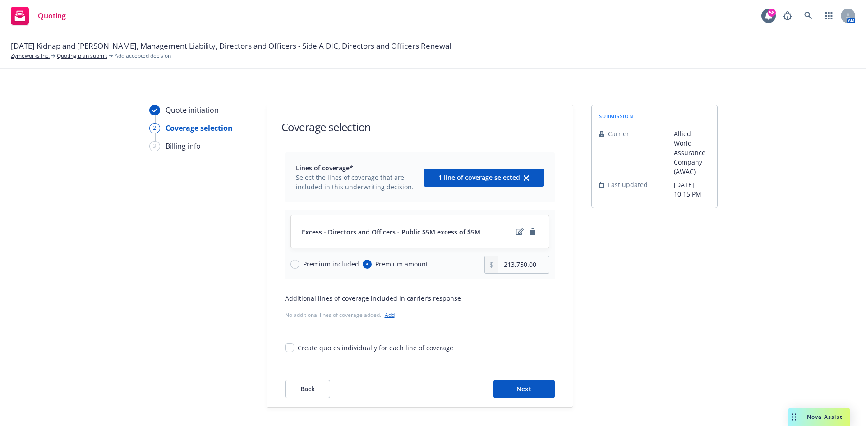
scroll to position [18, 0]
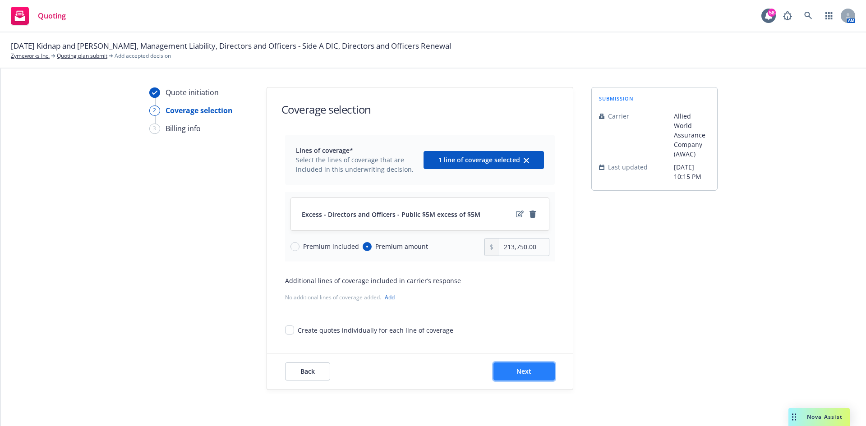
click at [529, 373] on button "Next" at bounding box center [523, 372] width 61 height 18
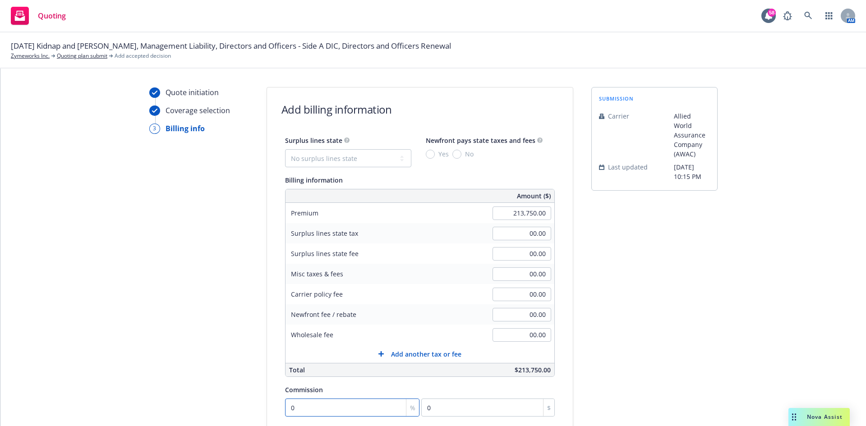
click at [309, 406] on input "0" at bounding box center [352, 408] width 135 height 18
type input "1"
type input "2137.5"
type input "15"
type input "32062.5"
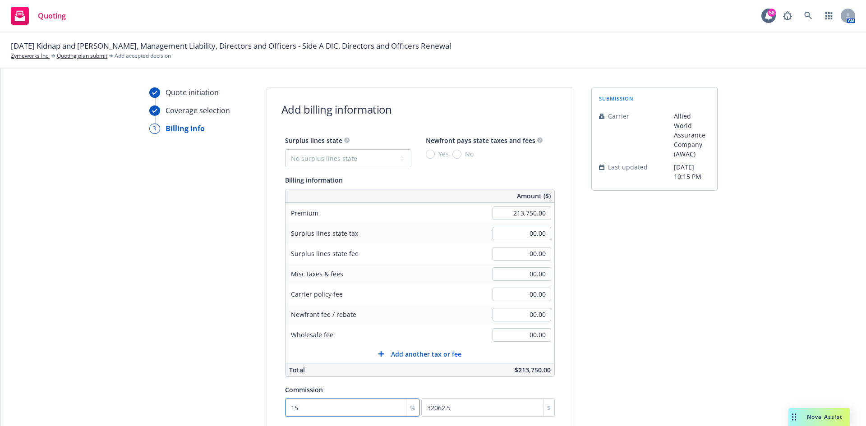
type input "15"
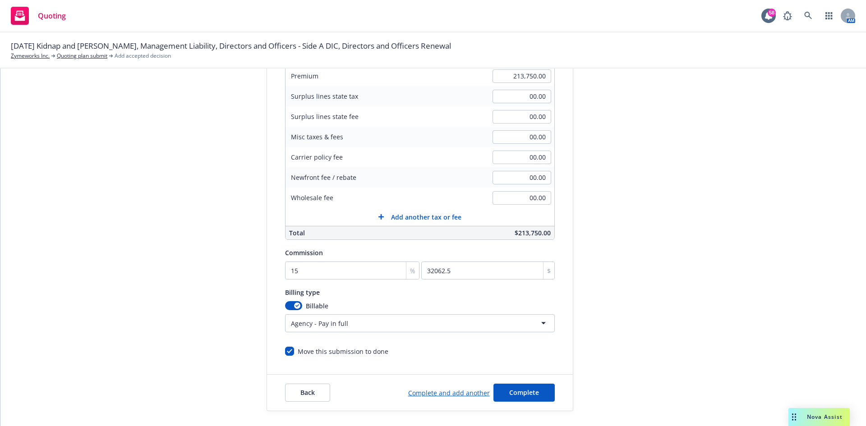
scroll to position [176, 0]
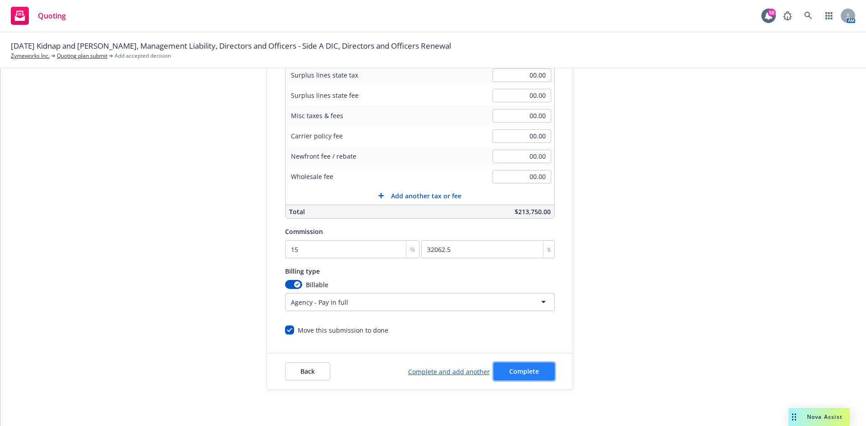
click at [521, 374] on span "Complete" at bounding box center [524, 371] width 30 height 9
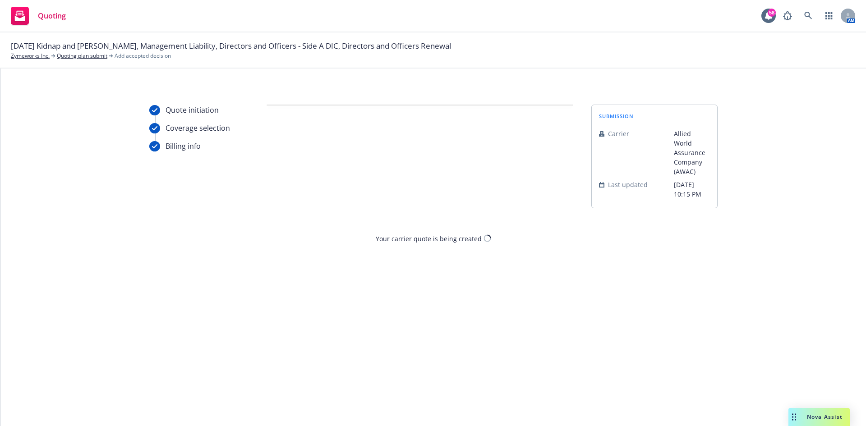
scroll to position [0, 0]
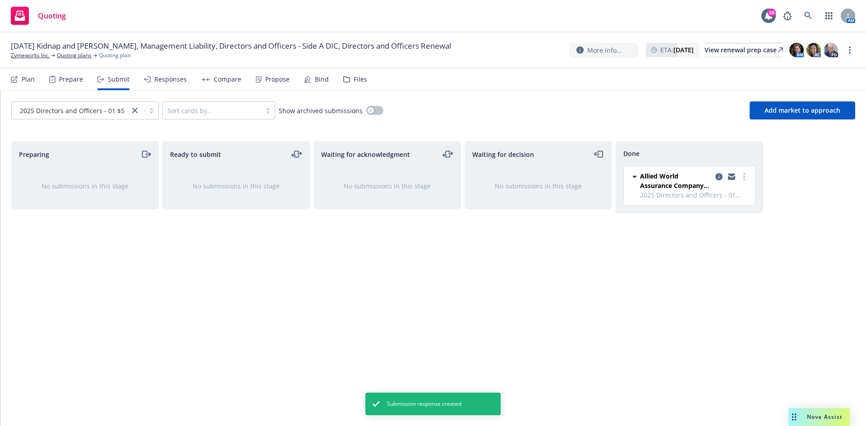
click at [21, 75] on div "Plan" at bounding box center [23, 80] width 24 height 22
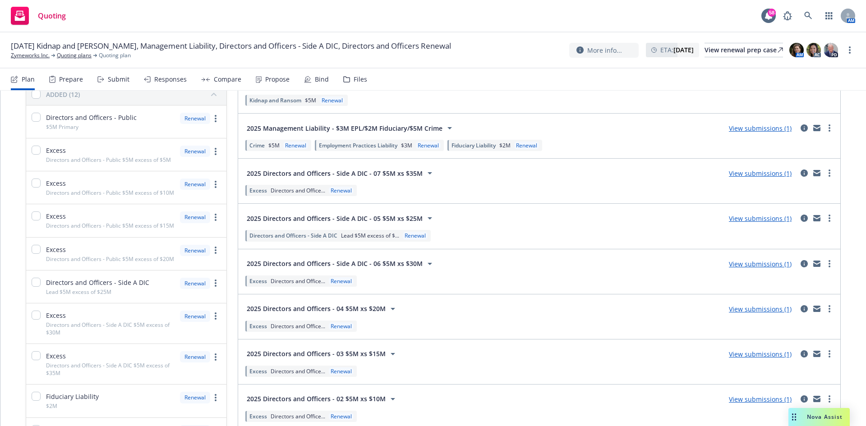
scroll to position [135, 0]
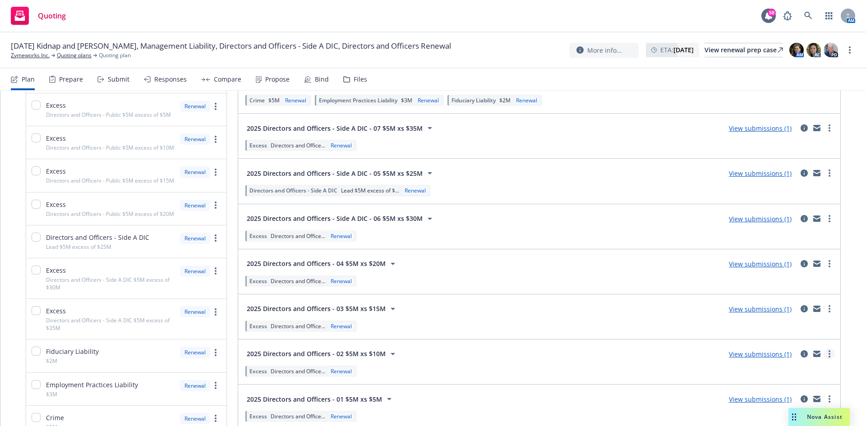
click at [824, 354] on link "more" at bounding box center [829, 354] width 11 height 11
click at [305, 358] on span "2025 Directors and Officers - 02 $5M xs $10M" at bounding box center [316, 353] width 139 height 9
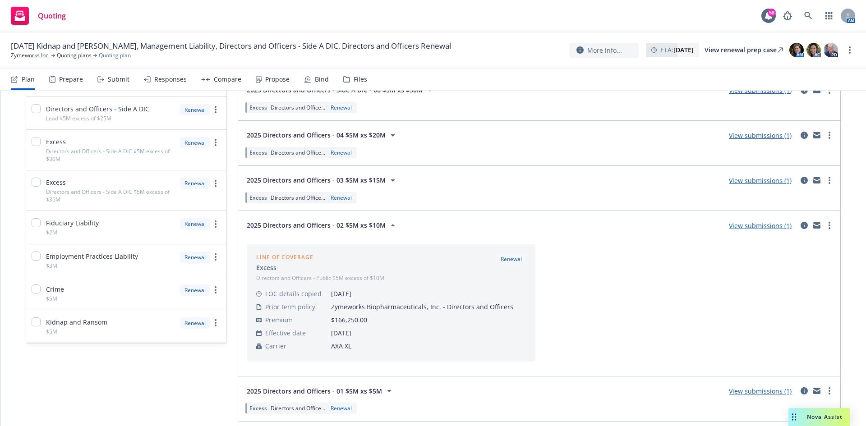
scroll to position [271, 0]
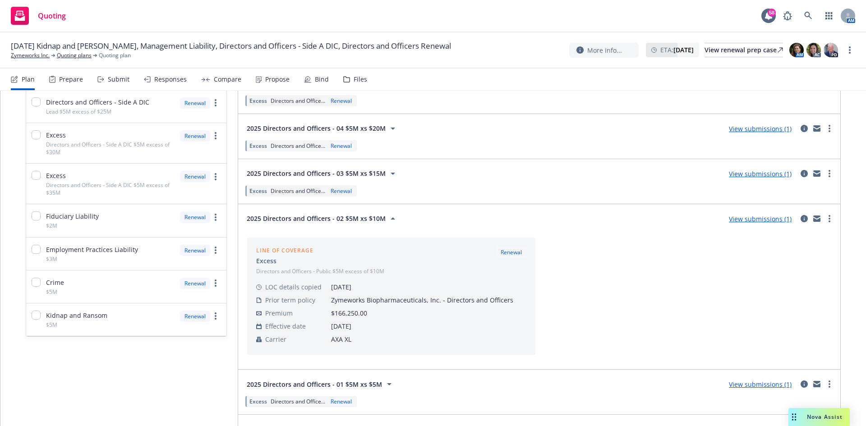
click at [768, 217] on link "View submissions (1)" at bounding box center [760, 219] width 63 height 9
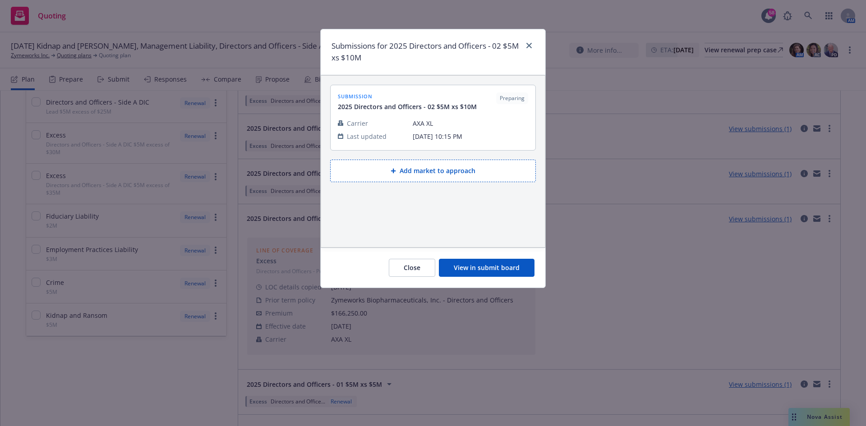
click at [503, 267] on button "View in submit board" at bounding box center [487, 268] width 96 height 18
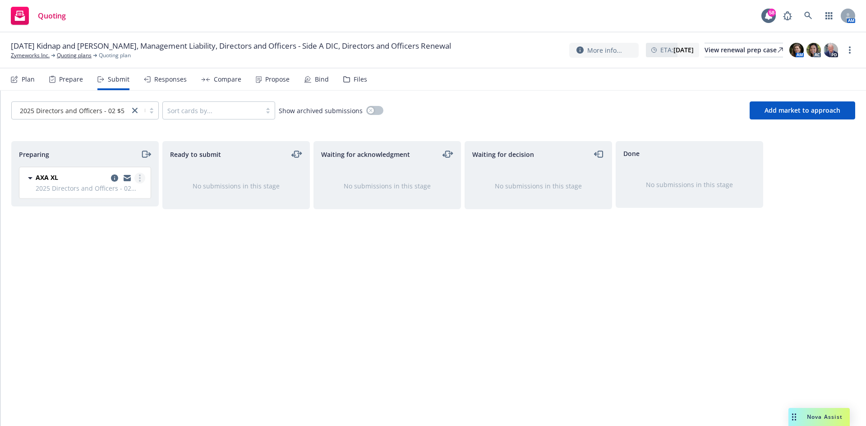
click at [137, 177] on link "more" at bounding box center [139, 178] width 11 height 11
click at [89, 247] on span "Add accepted decision" at bounding box center [100, 250] width 90 height 9
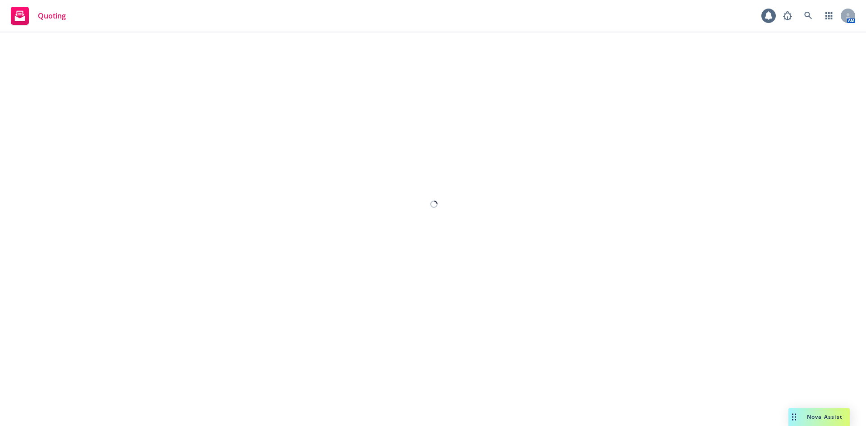
select select "12"
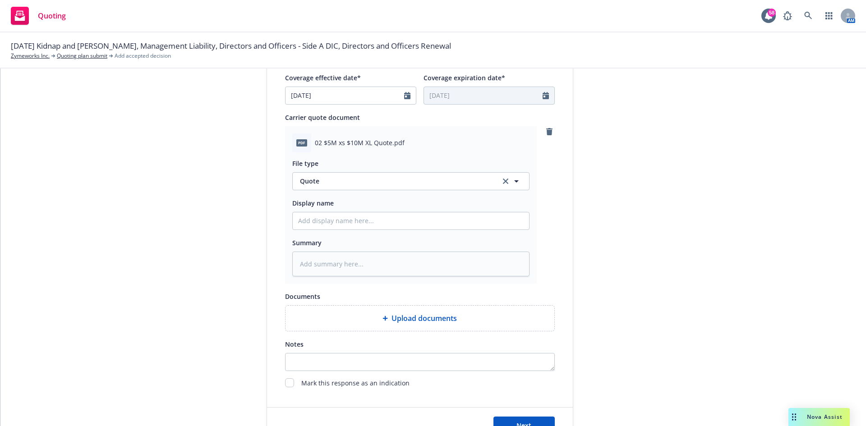
scroll to position [451, 0]
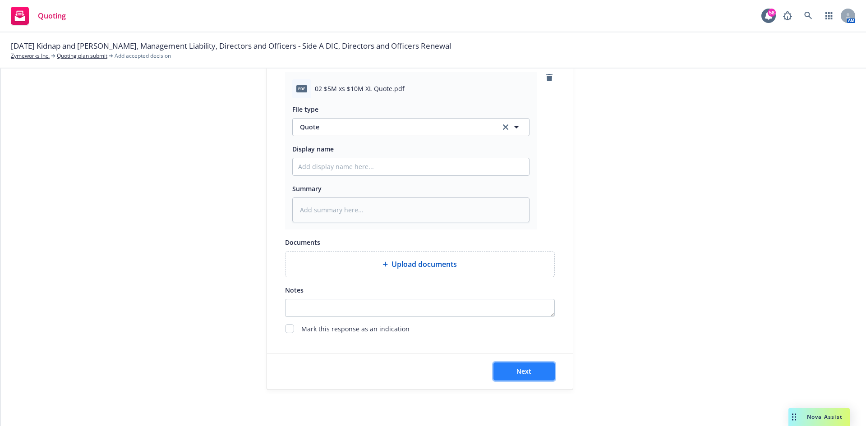
click at [546, 371] on button "Next" at bounding box center [523, 372] width 61 height 18
type textarea "x"
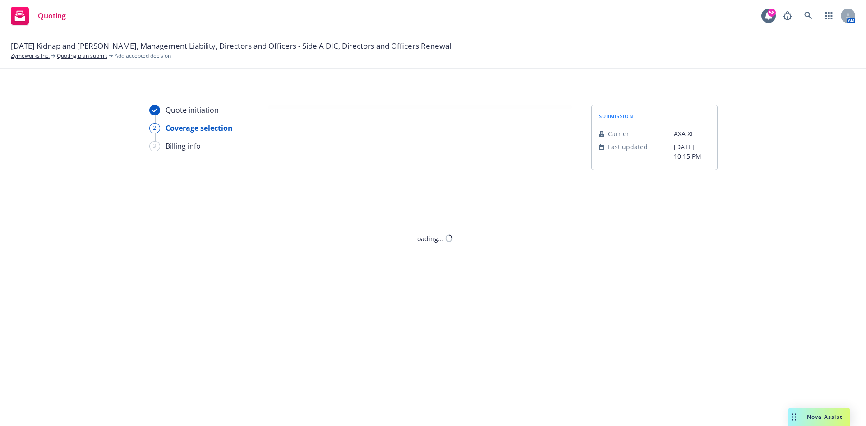
scroll to position [0, 0]
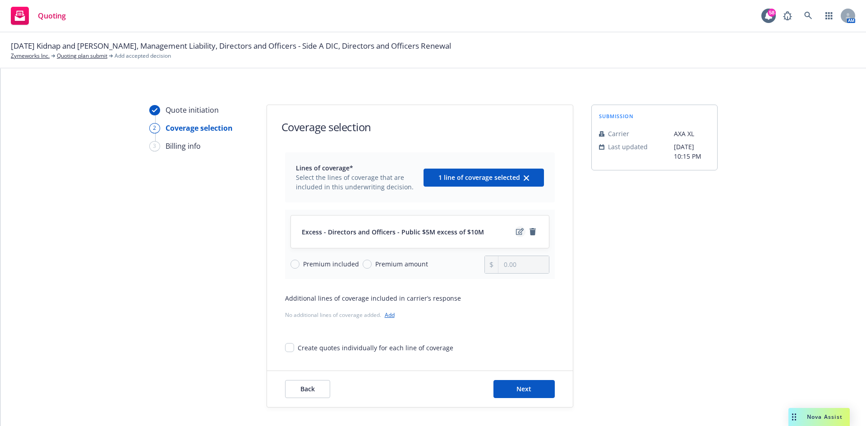
click at [516, 235] on icon "edit" at bounding box center [520, 231] width 8 height 7
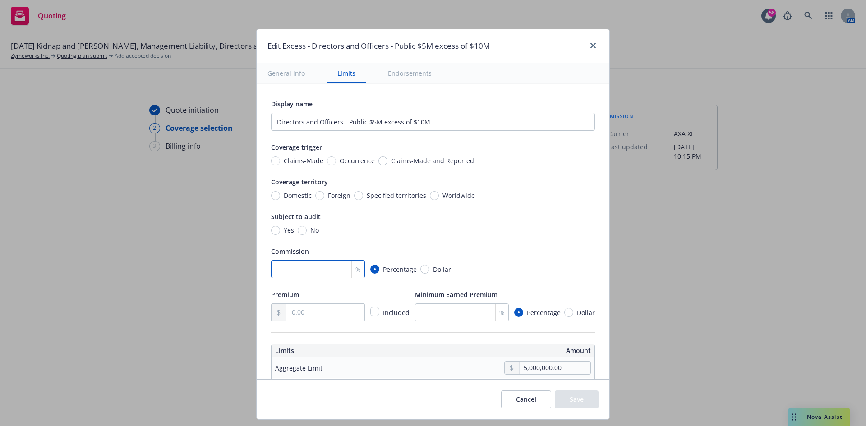
click at [303, 269] on input "number" at bounding box center [318, 269] width 94 height 18
type input "15"
click at [317, 314] on input "text" at bounding box center [325, 312] width 78 height 17
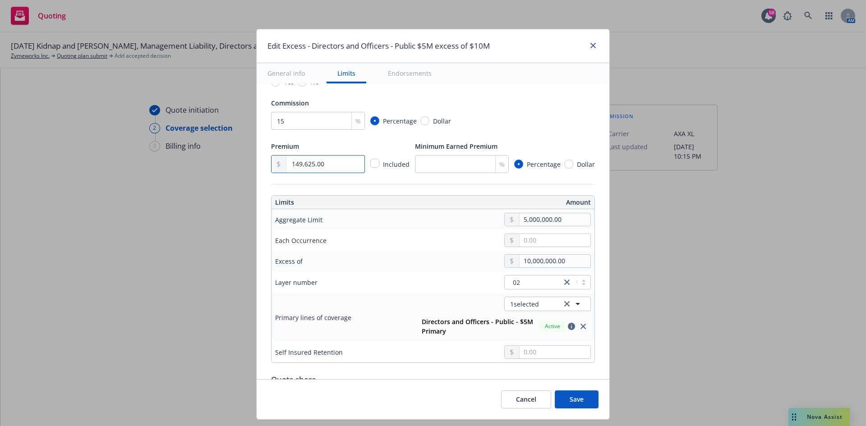
scroll to position [180, 0]
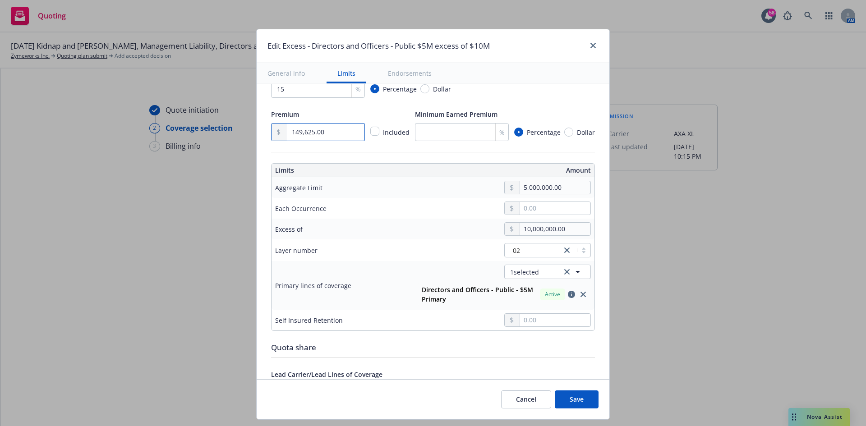
type input "149,625.00"
click at [580, 293] on link "close" at bounding box center [583, 294] width 11 height 11
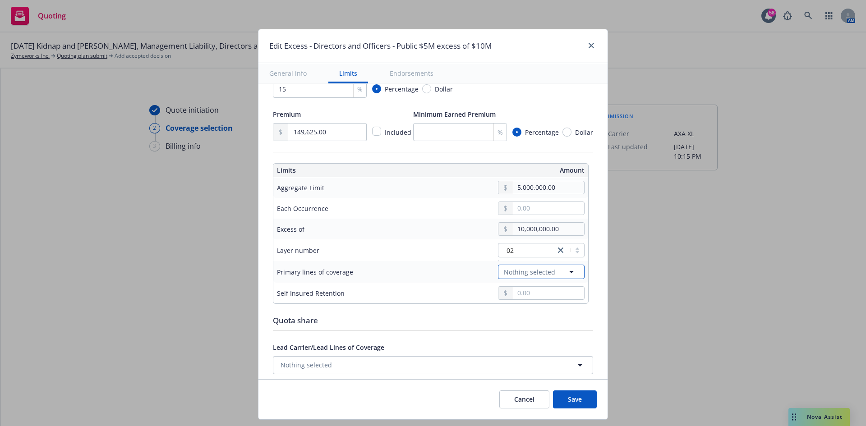
click at [567, 270] on icon "button" at bounding box center [571, 272] width 11 height 11
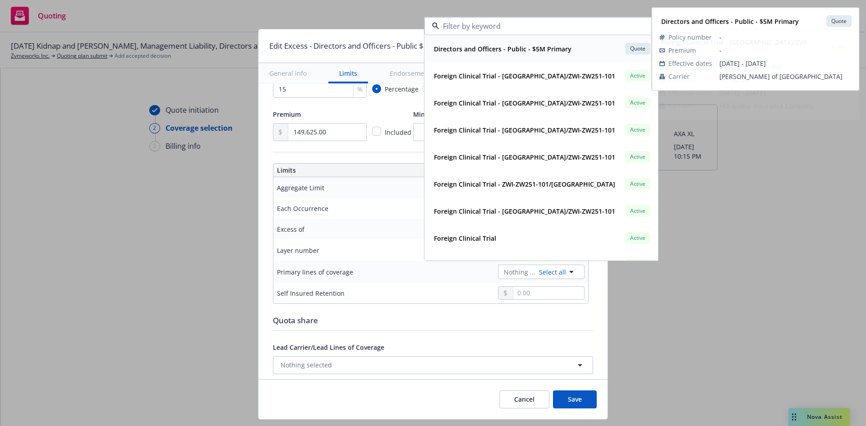
click at [548, 53] on strong "Directors and Officers - Public - $5M Primary" at bounding box center [503, 49] width 138 height 9
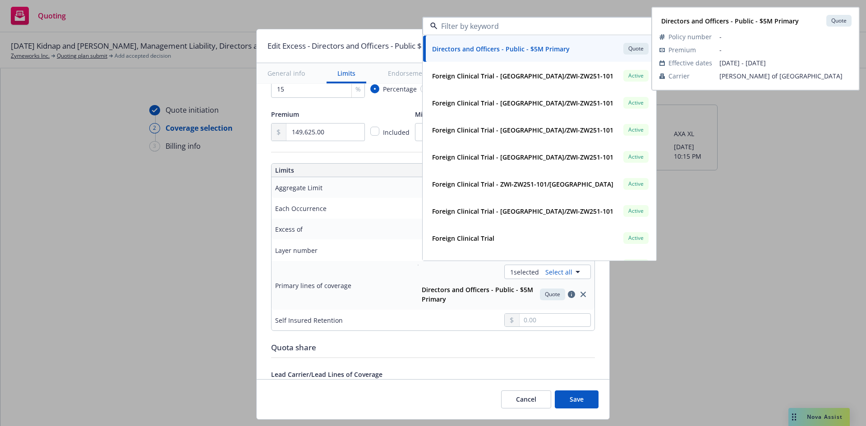
type input "Directors and Officers - Public $5M excess of $10M"
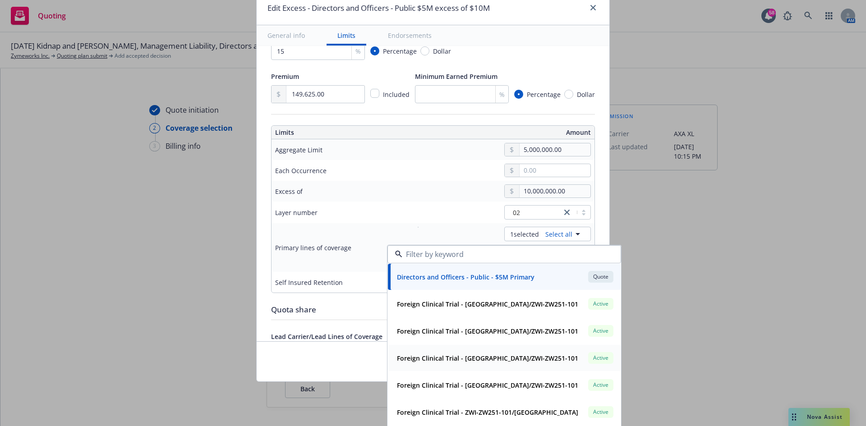
scroll to position [101, 0]
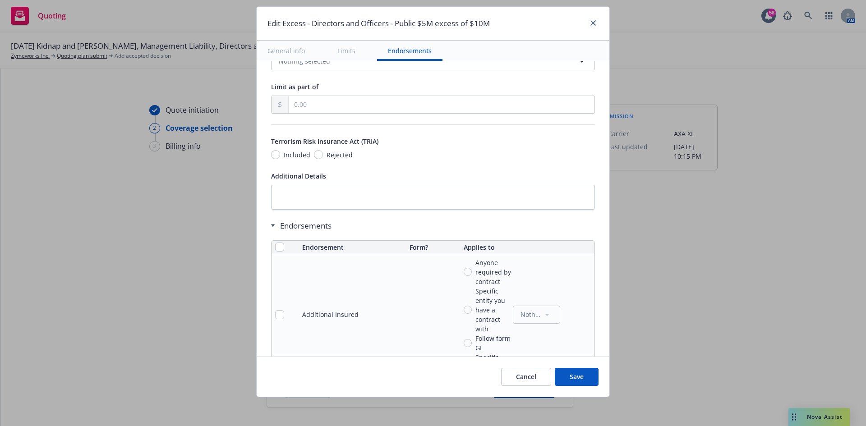
scroll to position [496, 0]
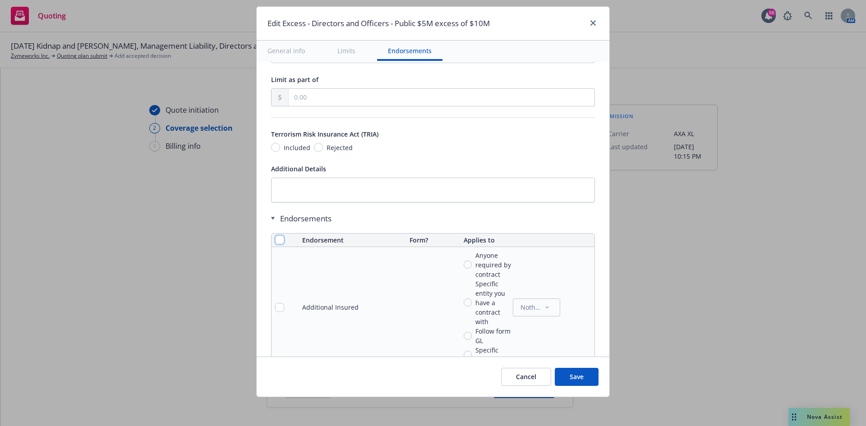
click at [275, 240] on input "checkbox" at bounding box center [279, 239] width 9 height 9
checkbox input "true"
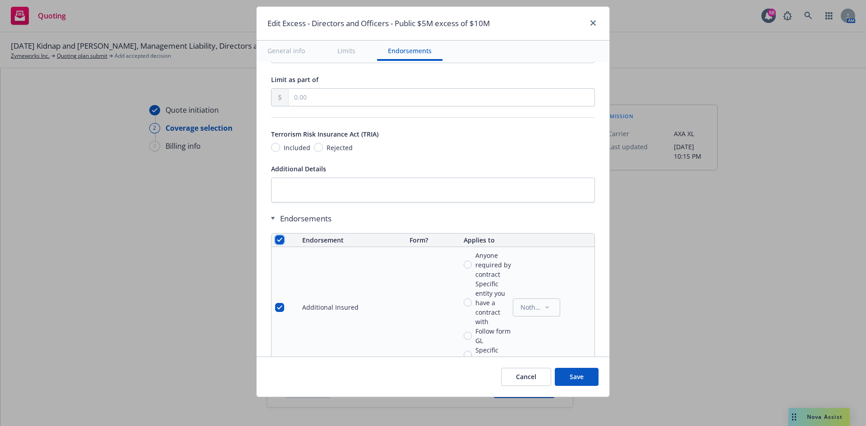
checkbox input "true"
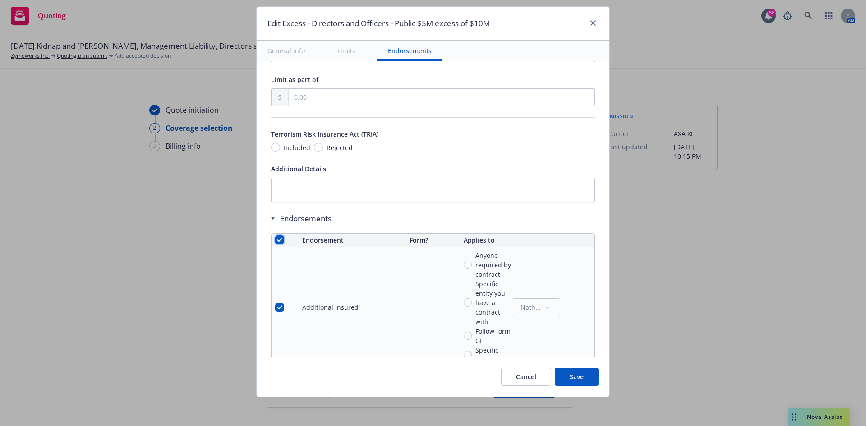
checkbox input "true"
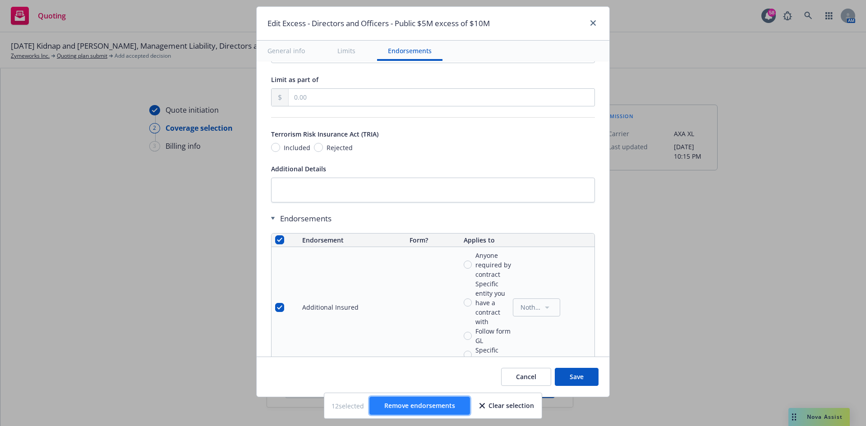
click at [418, 409] on span "Remove endorsements" at bounding box center [419, 405] width 71 height 9
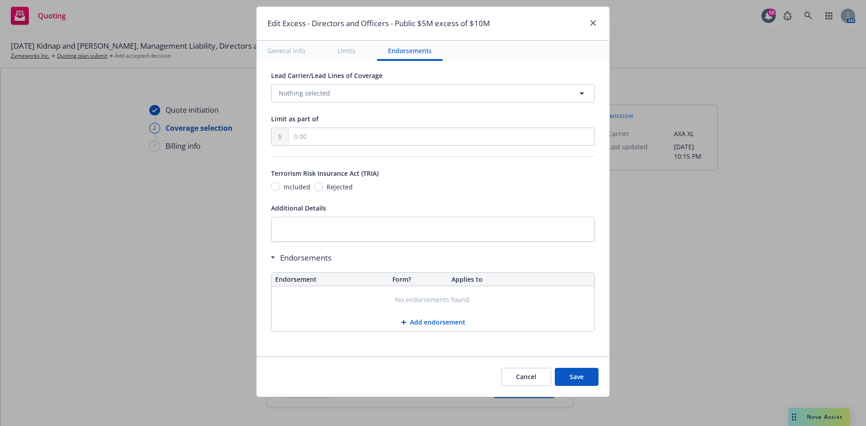
scroll to position [457, 0]
click at [589, 379] on button "Save" at bounding box center [577, 377] width 44 height 18
radio input "true"
type input "149,625.00"
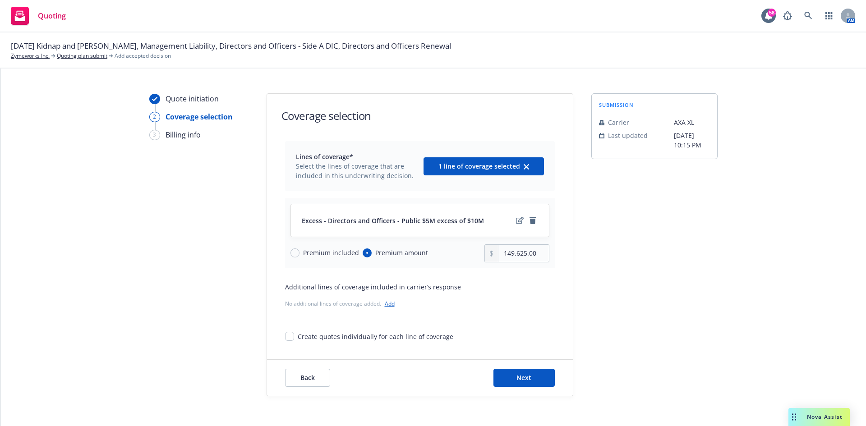
scroll to position [18, 0]
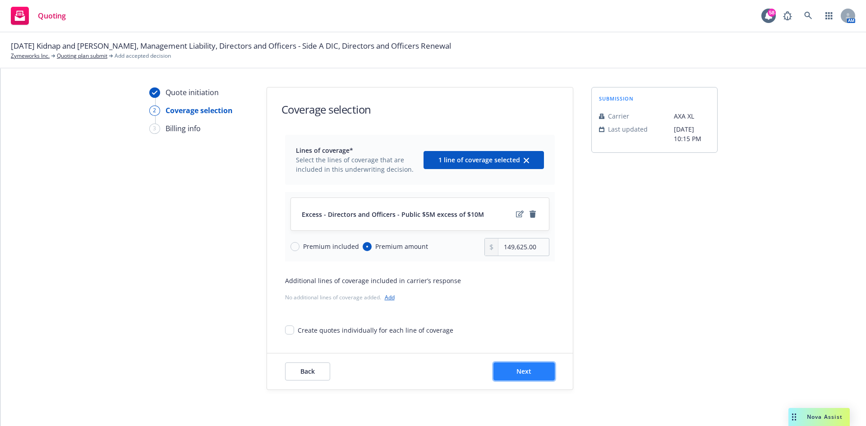
click at [539, 375] on button "Next" at bounding box center [523, 372] width 61 height 18
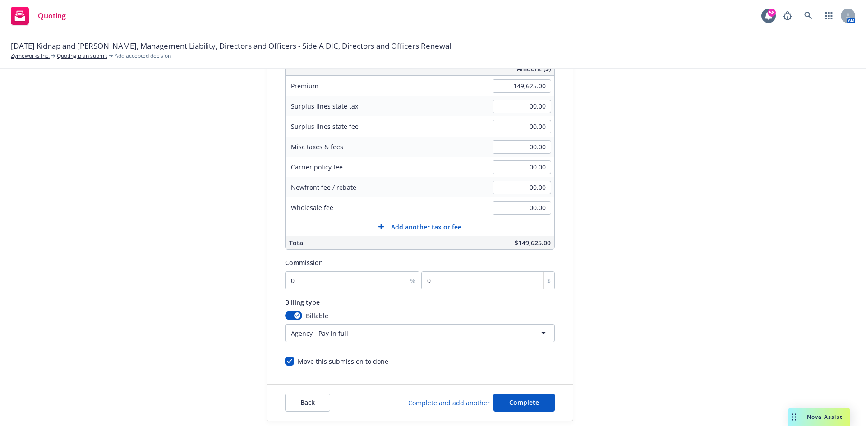
scroll to position [153, 0]
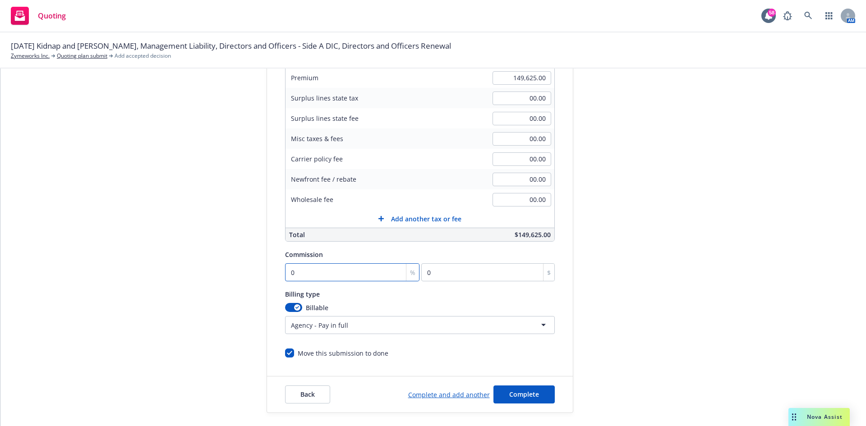
click at [325, 270] on input "0" at bounding box center [352, 272] width 135 height 18
type input "1"
type input "1496.25"
type input "15"
type input "22443.75"
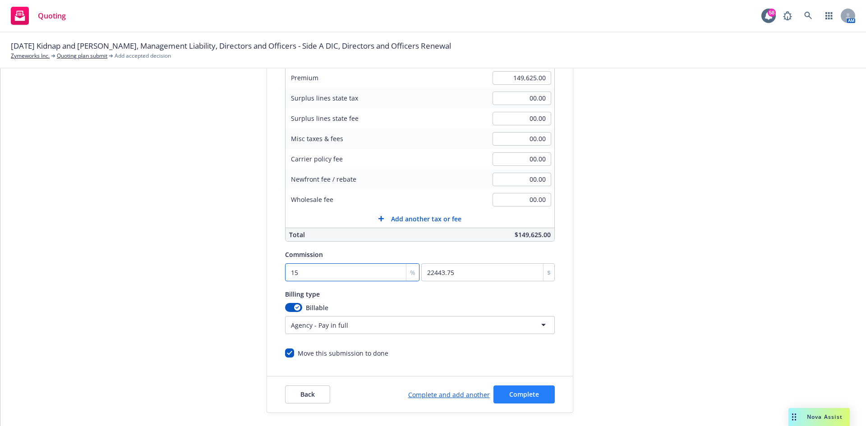
type input "15"
click at [509, 398] on span "Complete" at bounding box center [524, 394] width 30 height 9
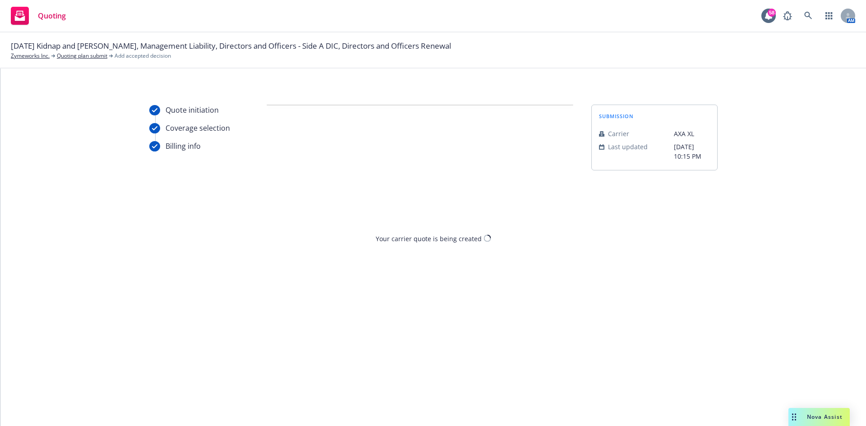
scroll to position [0, 0]
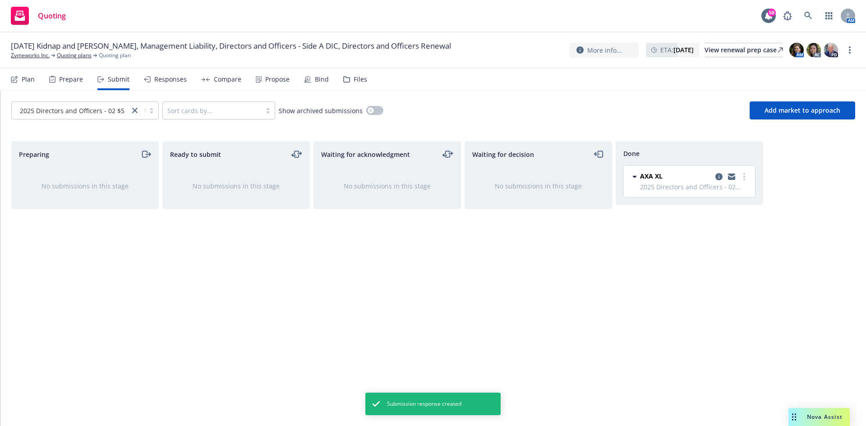
click at [32, 79] on div "Plan" at bounding box center [28, 79] width 13 height 7
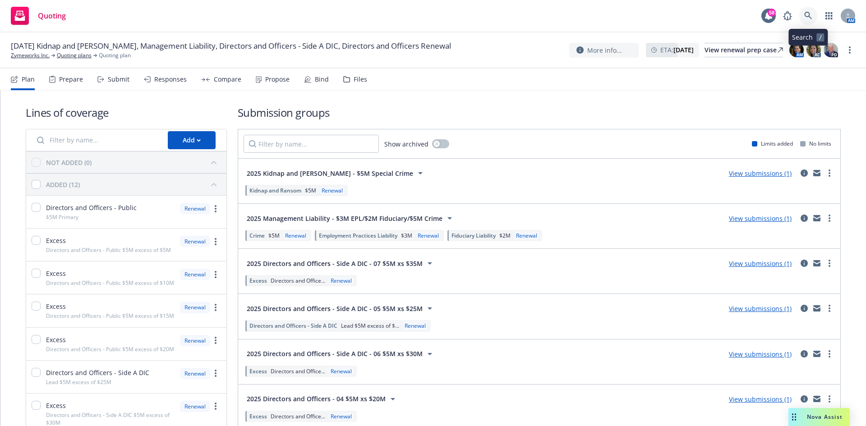
click at [814, 10] on link at bounding box center [808, 16] width 18 height 18
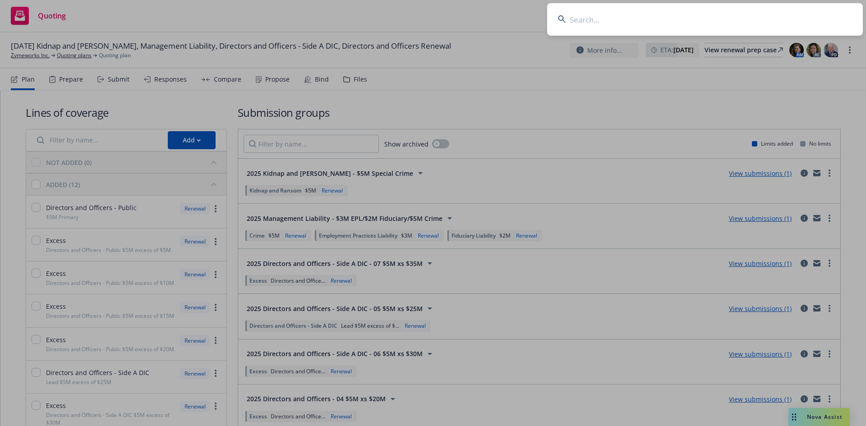
click at [597, 23] on input at bounding box center [705, 19] width 316 height 32
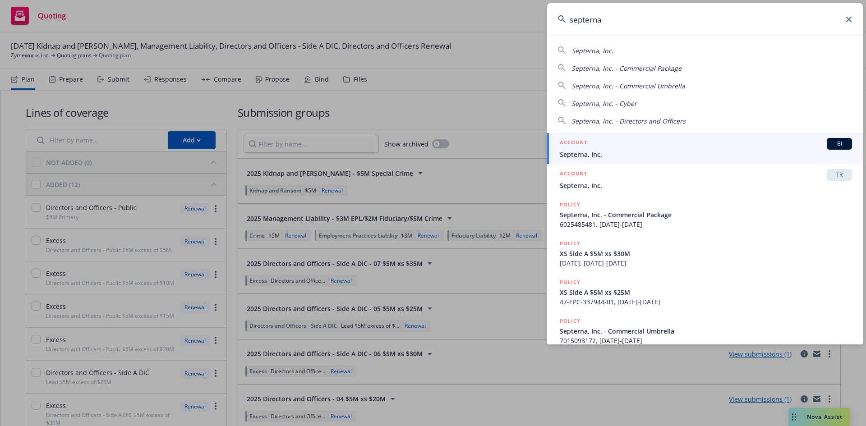
type input "septerna"
click at [620, 140] on div "ACCOUNT BI" at bounding box center [706, 144] width 292 height 12
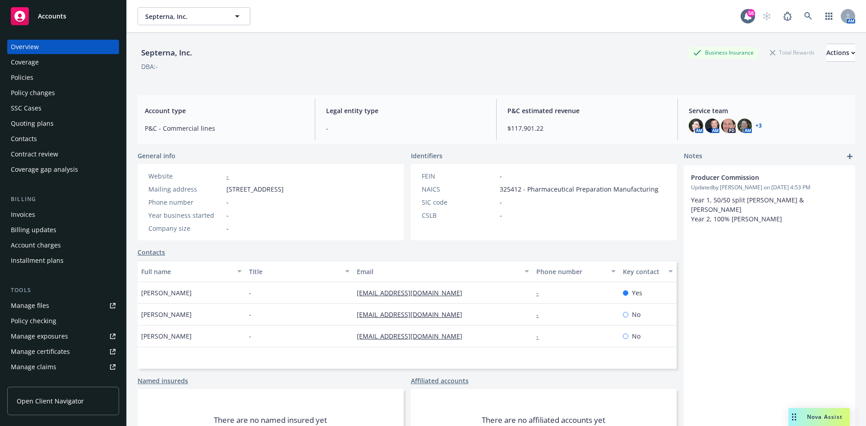
click at [35, 76] on div "Policies" at bounding box center [63, 77] width 105 height 14
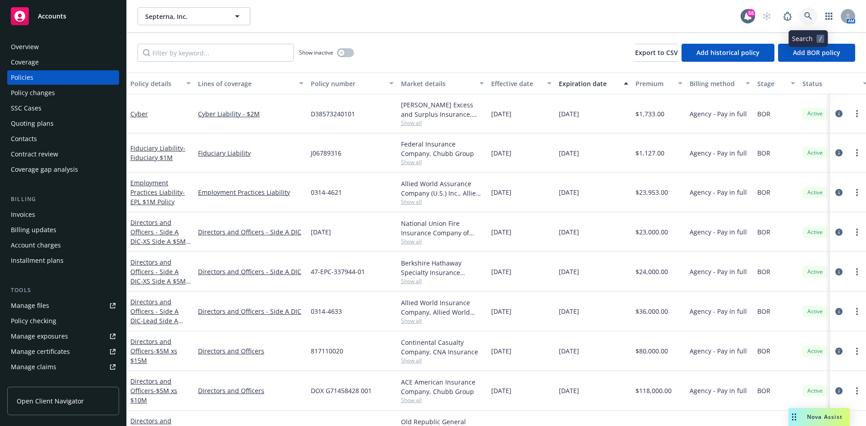
click at [809, 17] on icon at bounding box center [808, 16] width 8 height 8
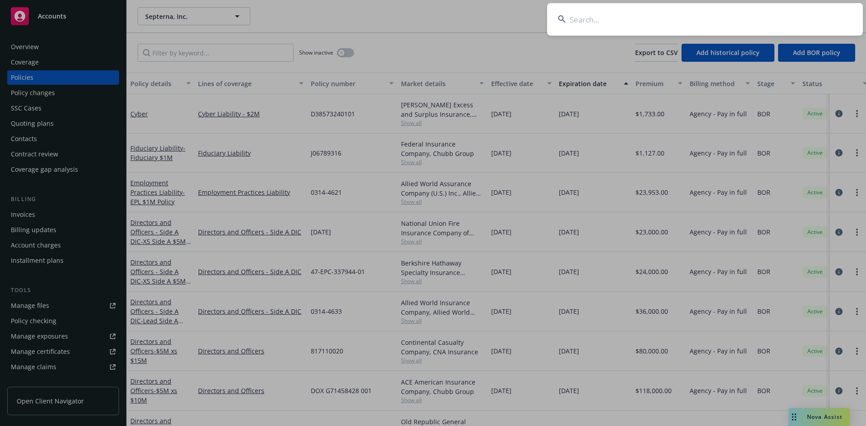
click at [729, 25] on input at bounding box center [705, 19] width 316 height 32
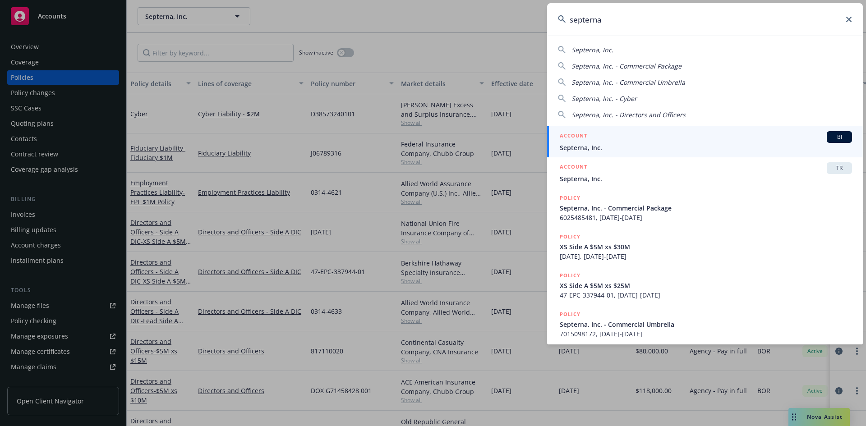
type input "septerna"
click at [689, 147] on span "Septerna, Inc." at bounding box center [706, 147] width 292 height 9
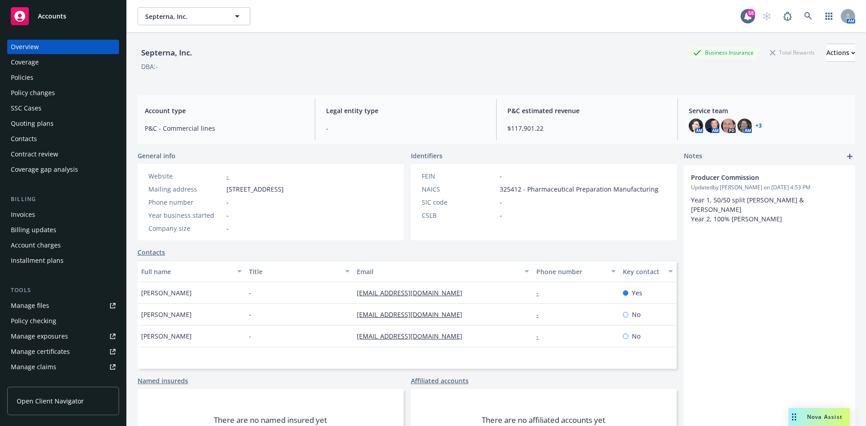
click at [31, 80] on div "Policies" at bounding box center [22, 77] width 23 height 14
